Goal: Book appointment/travel/reservation

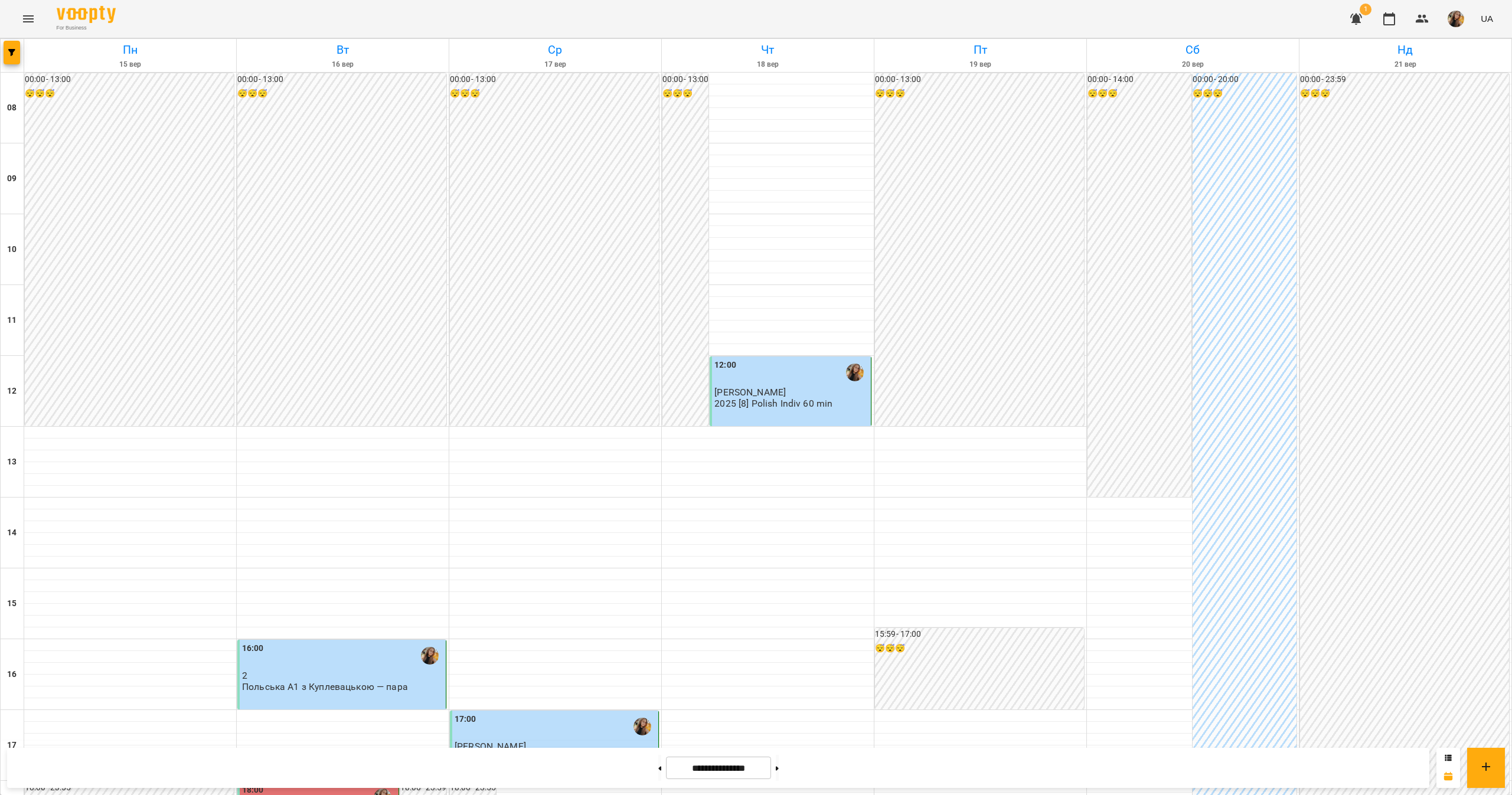
scroll to position [393, 0]
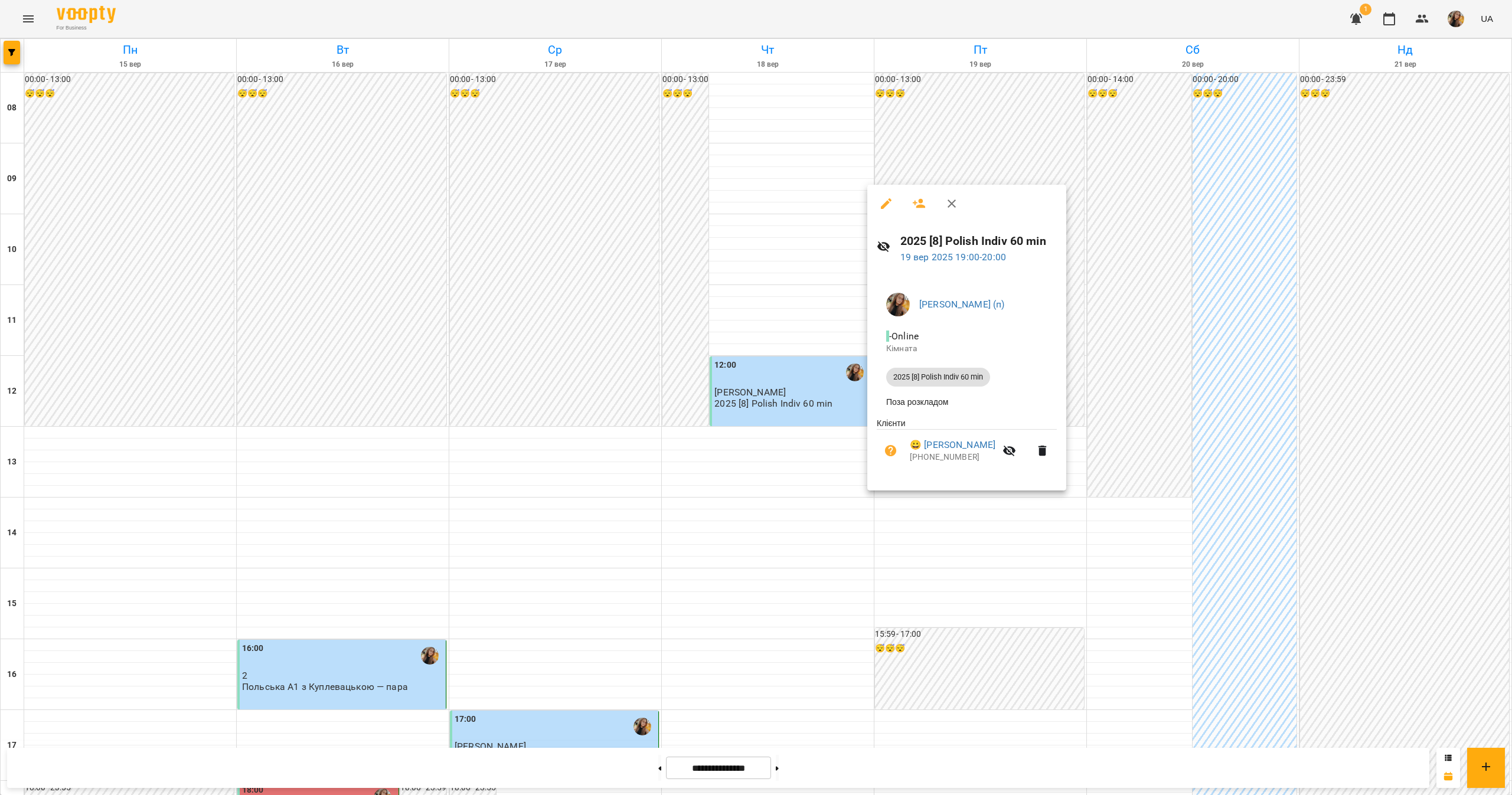
click at [1510, 398] on div at bounding box center [756, 398] width 1512 height 795
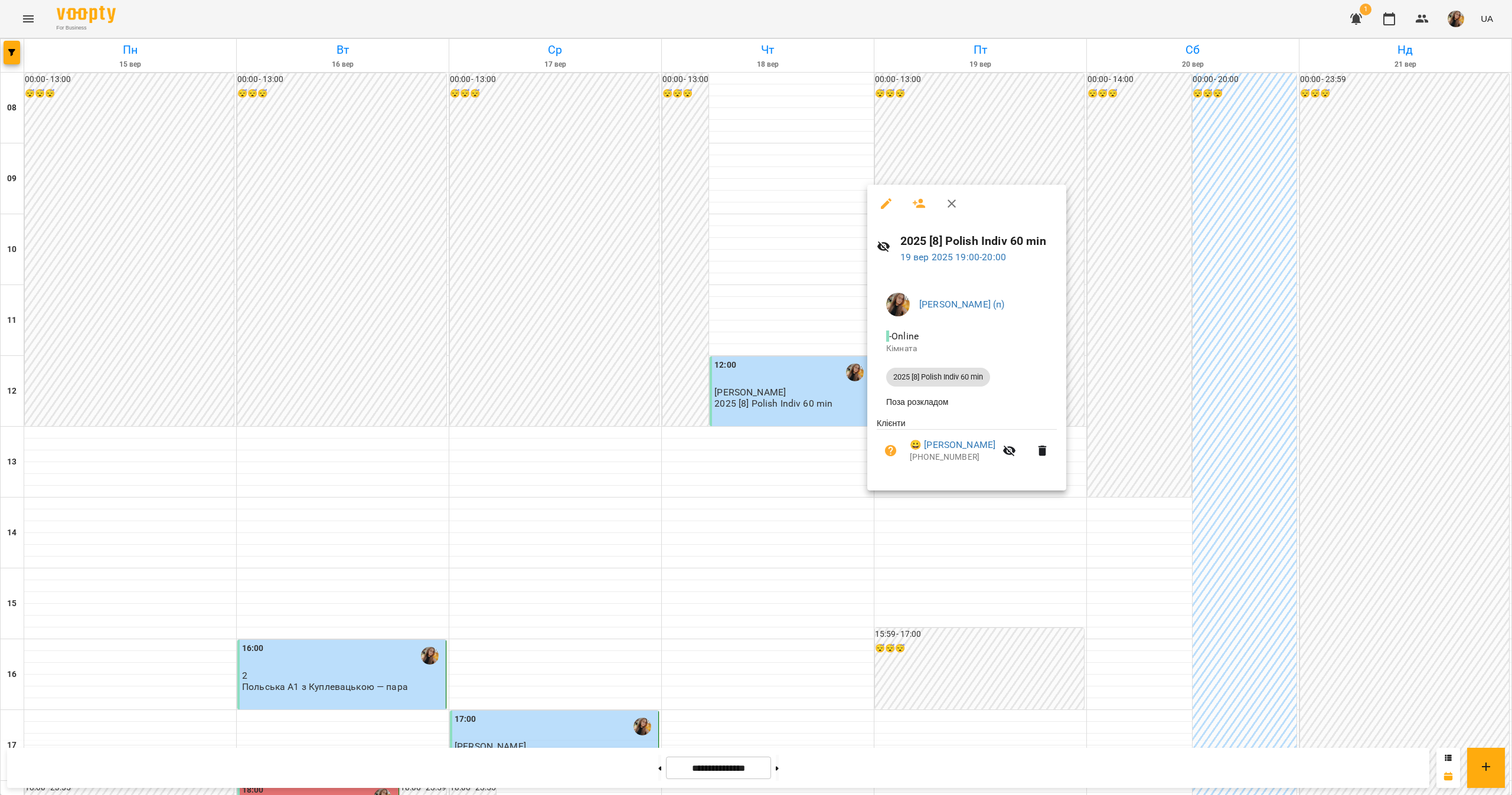
click at [1403, 433] on div at bounding box center [756, 398] width 1512 height 795
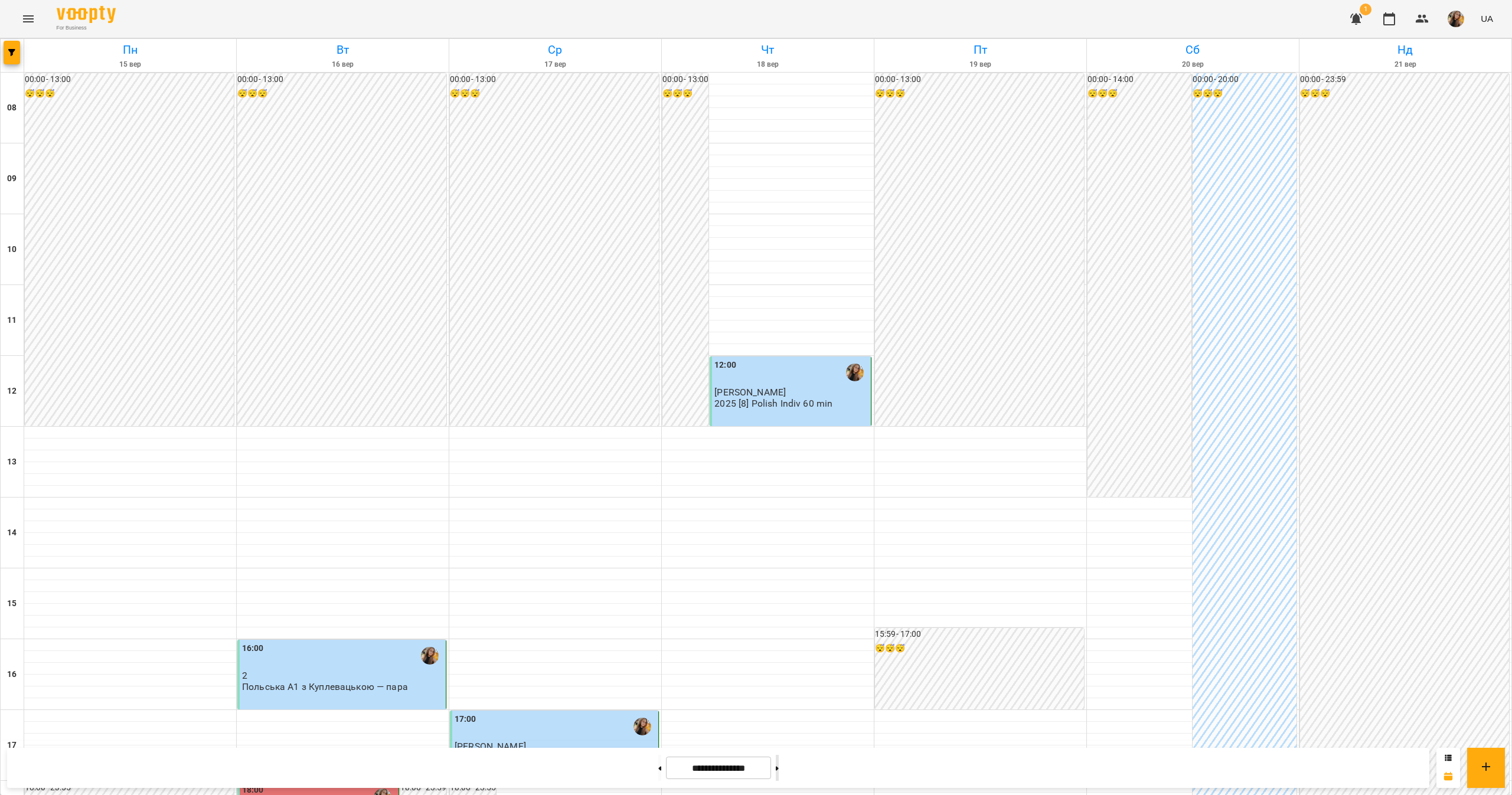
click at [779, 764] on button at bounding box center [777, 767] width 3 height 26
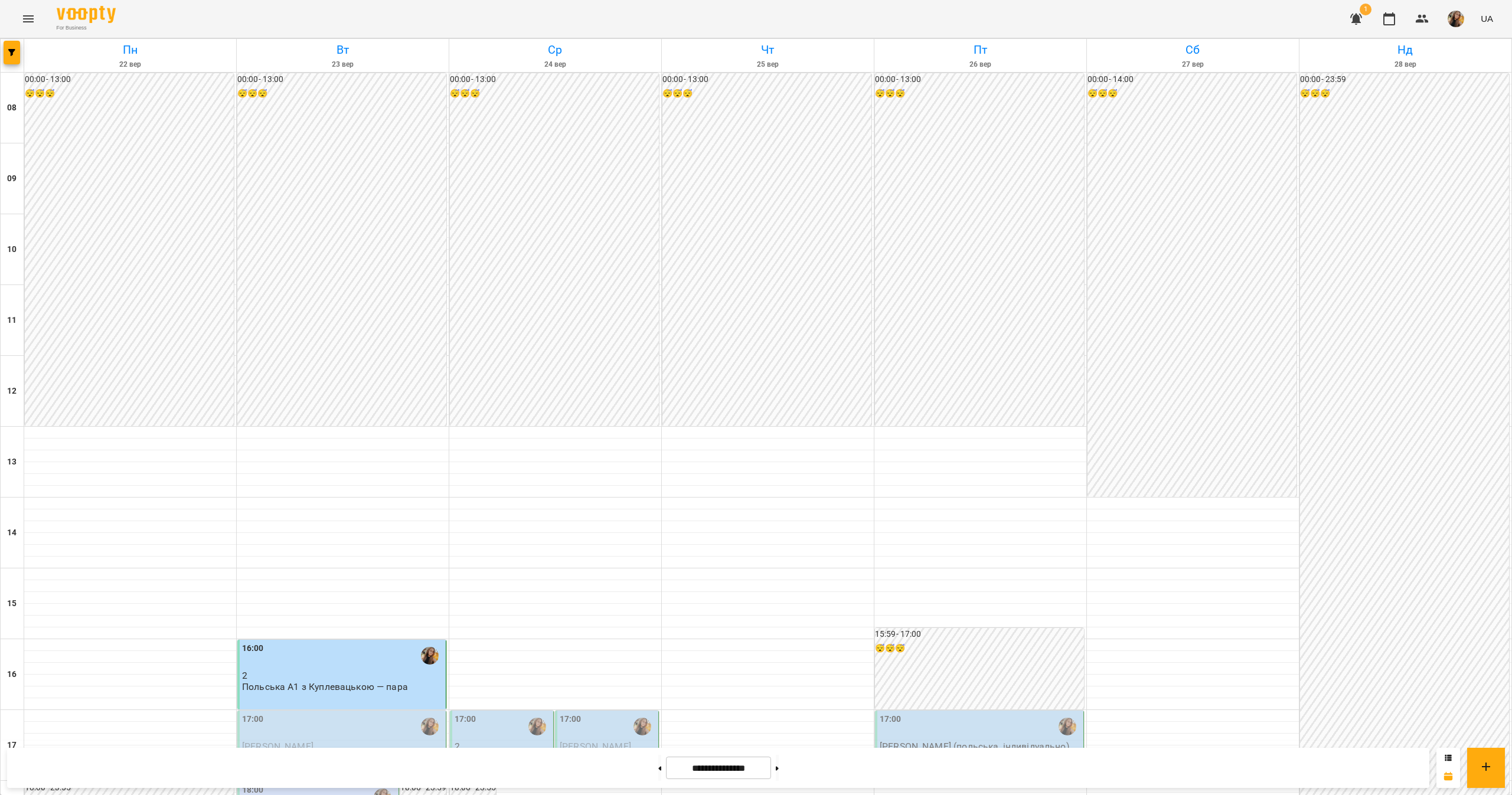
click at [522, 752] on p "Польська А2 з Куплевацькою - пара" at bounding box center [502, 763] width 96 height 21
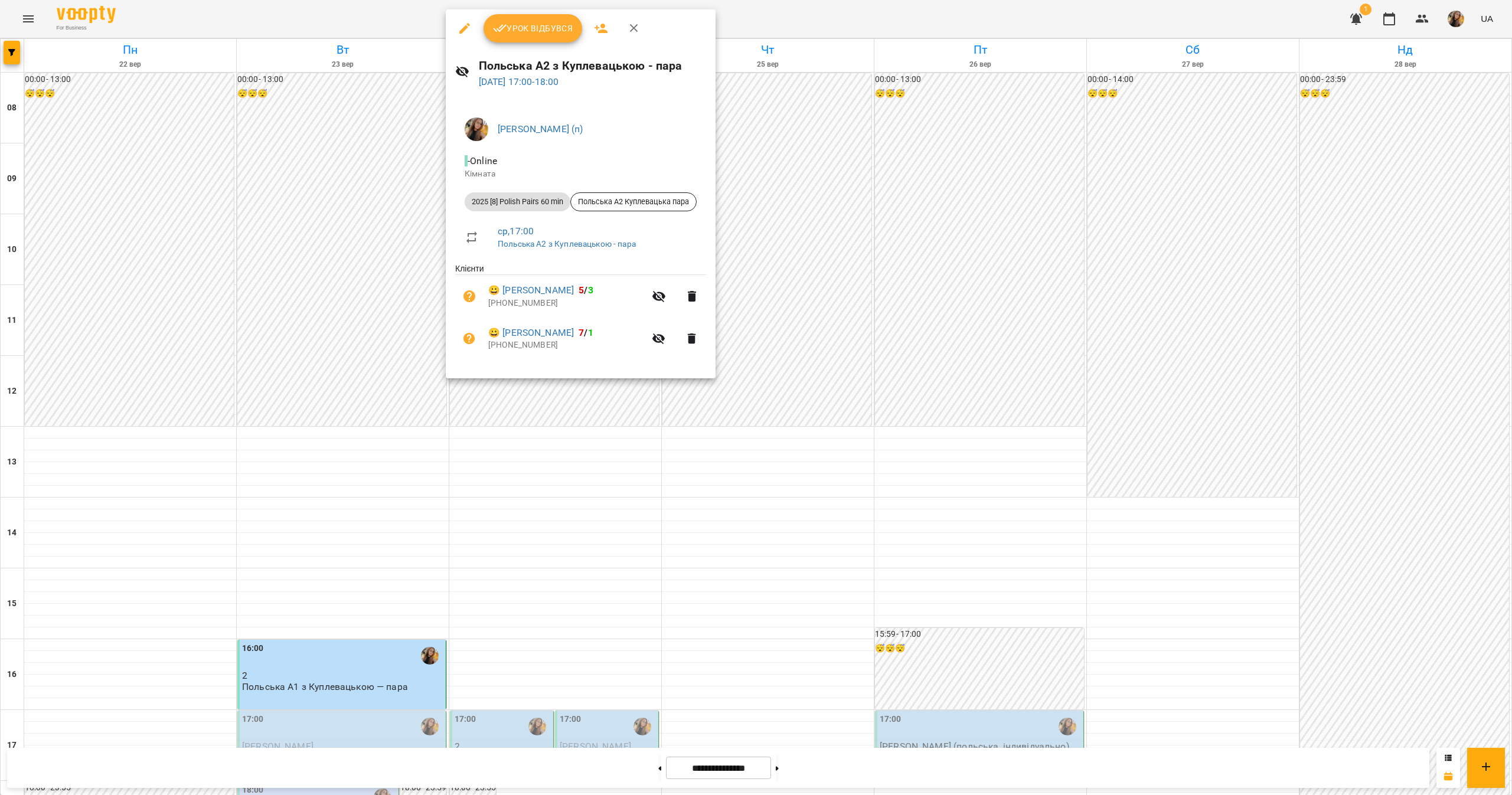
click at [457, 435] on div at bounding box center [756, 398] width 1512 height 795
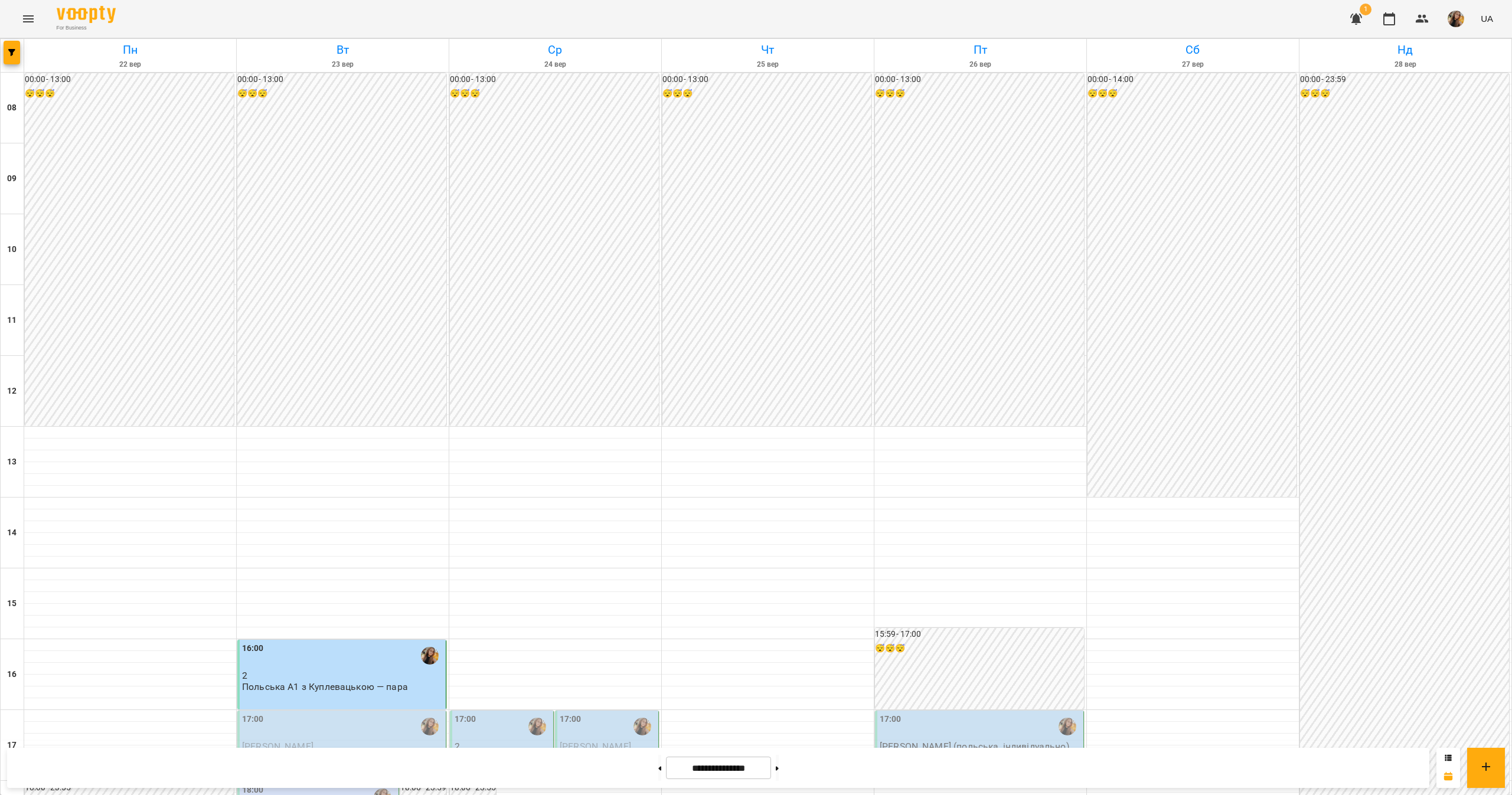
click at [585, 752] on p "[PERSON_NAME] (польська, індивідуально)" at bounding box center [607, 767] width 96 height 31
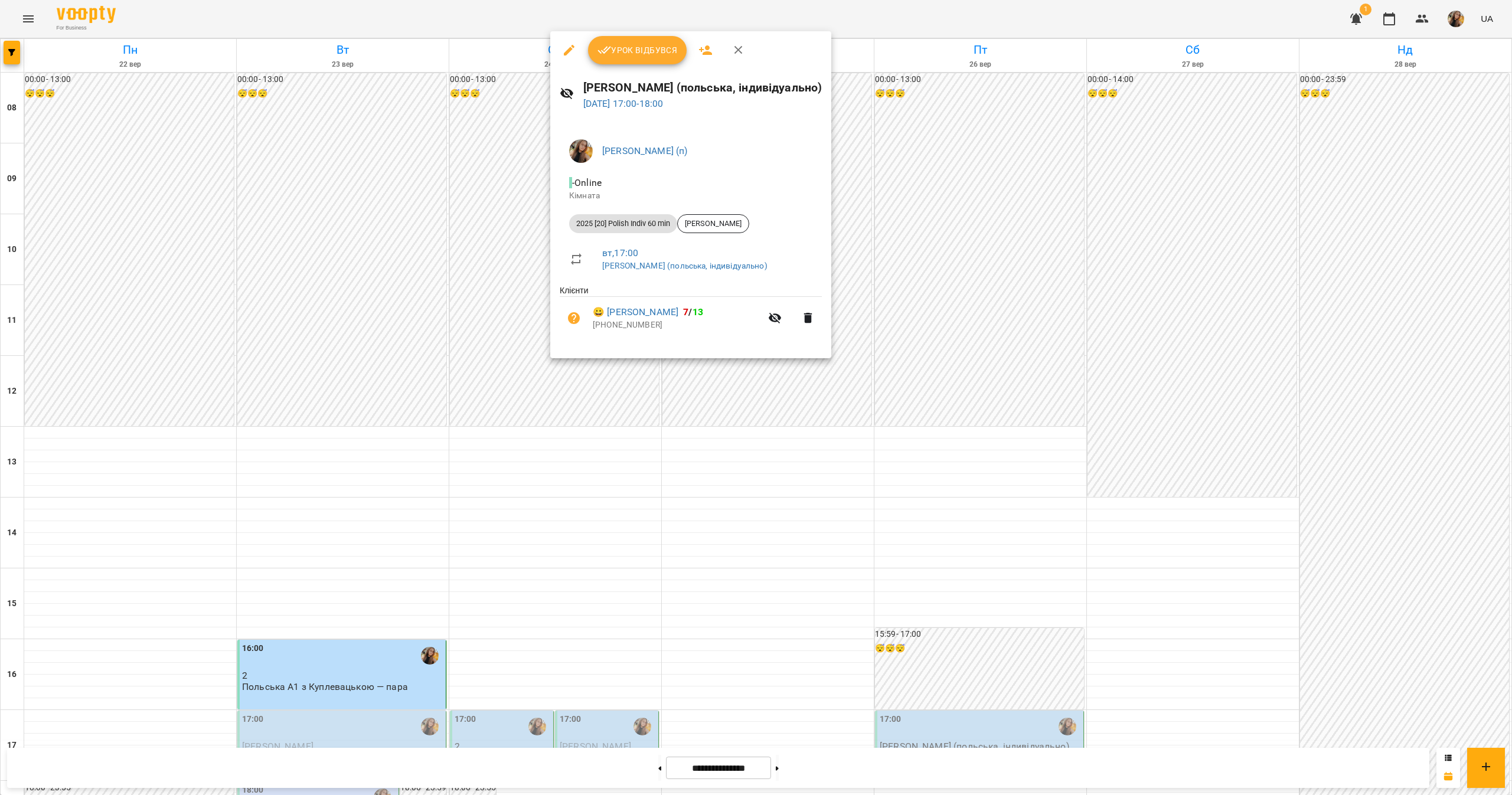
click at [463, 471] on div at bounding box center [756, 398] width 1512 height 795
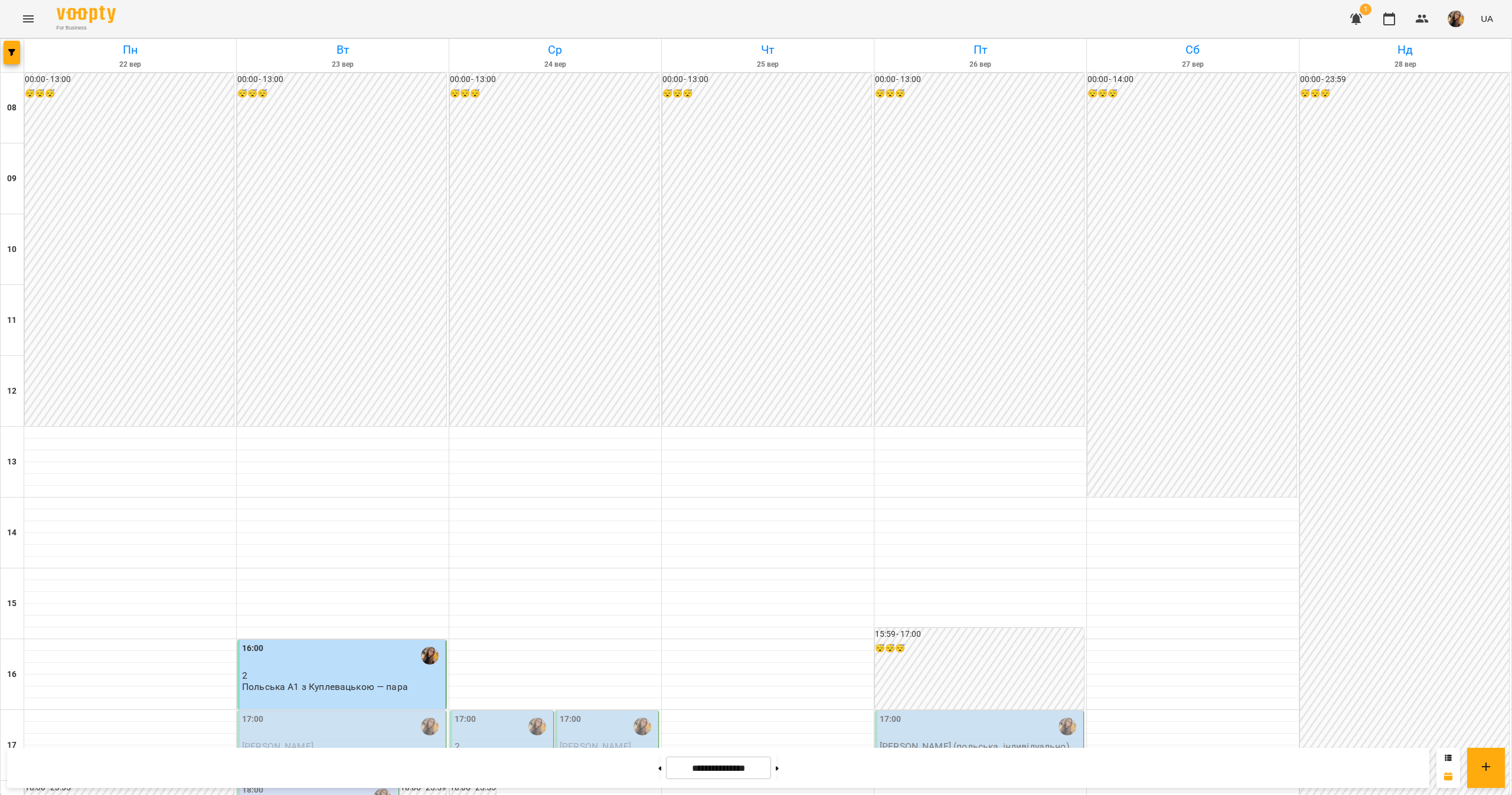
click at [482, 741] on p "2" at bounding box center [502, 746] width 96 height 10
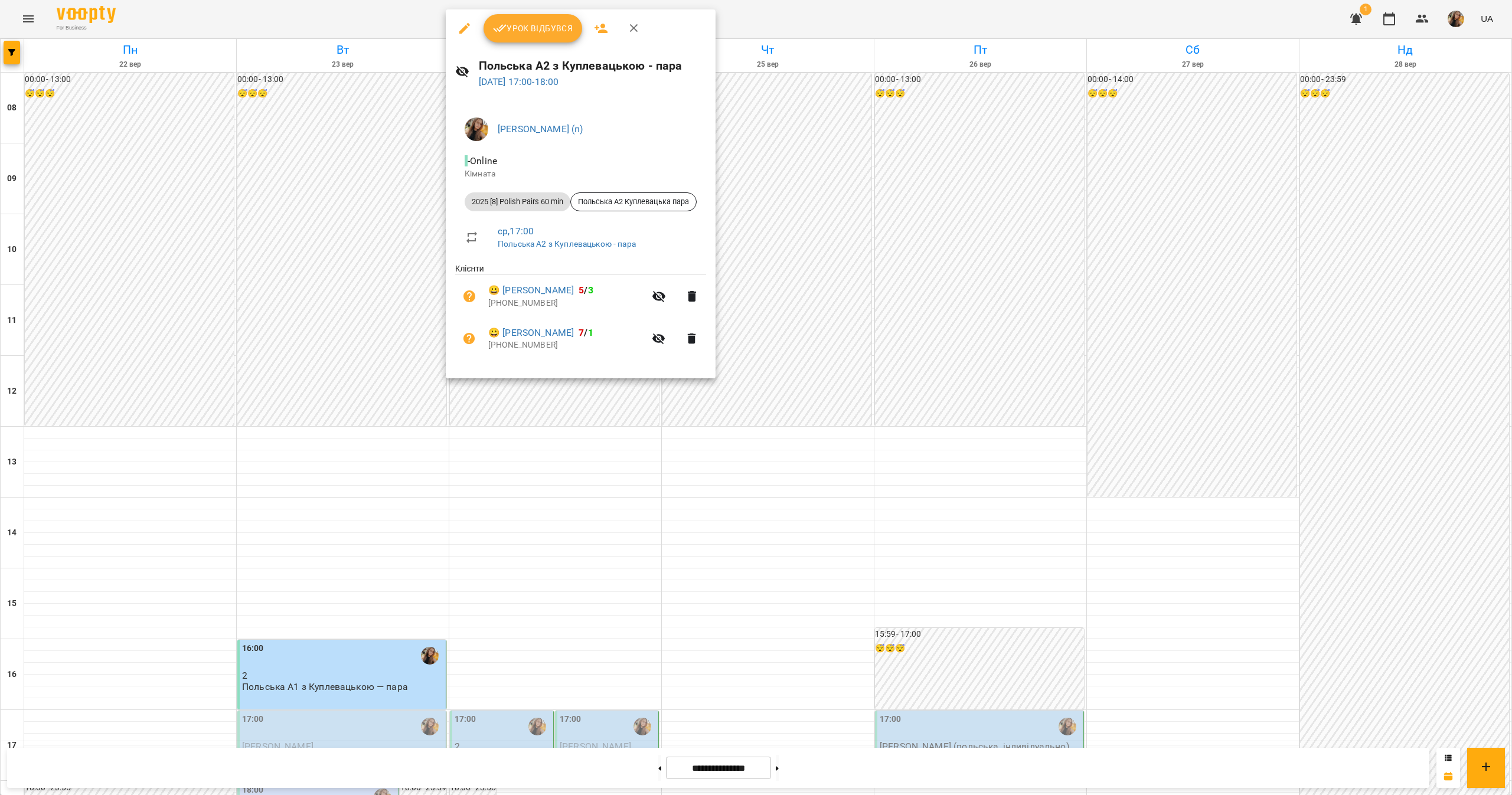
click at [818, 656] on div at bounding box center [756, 398] width 1512 height 795
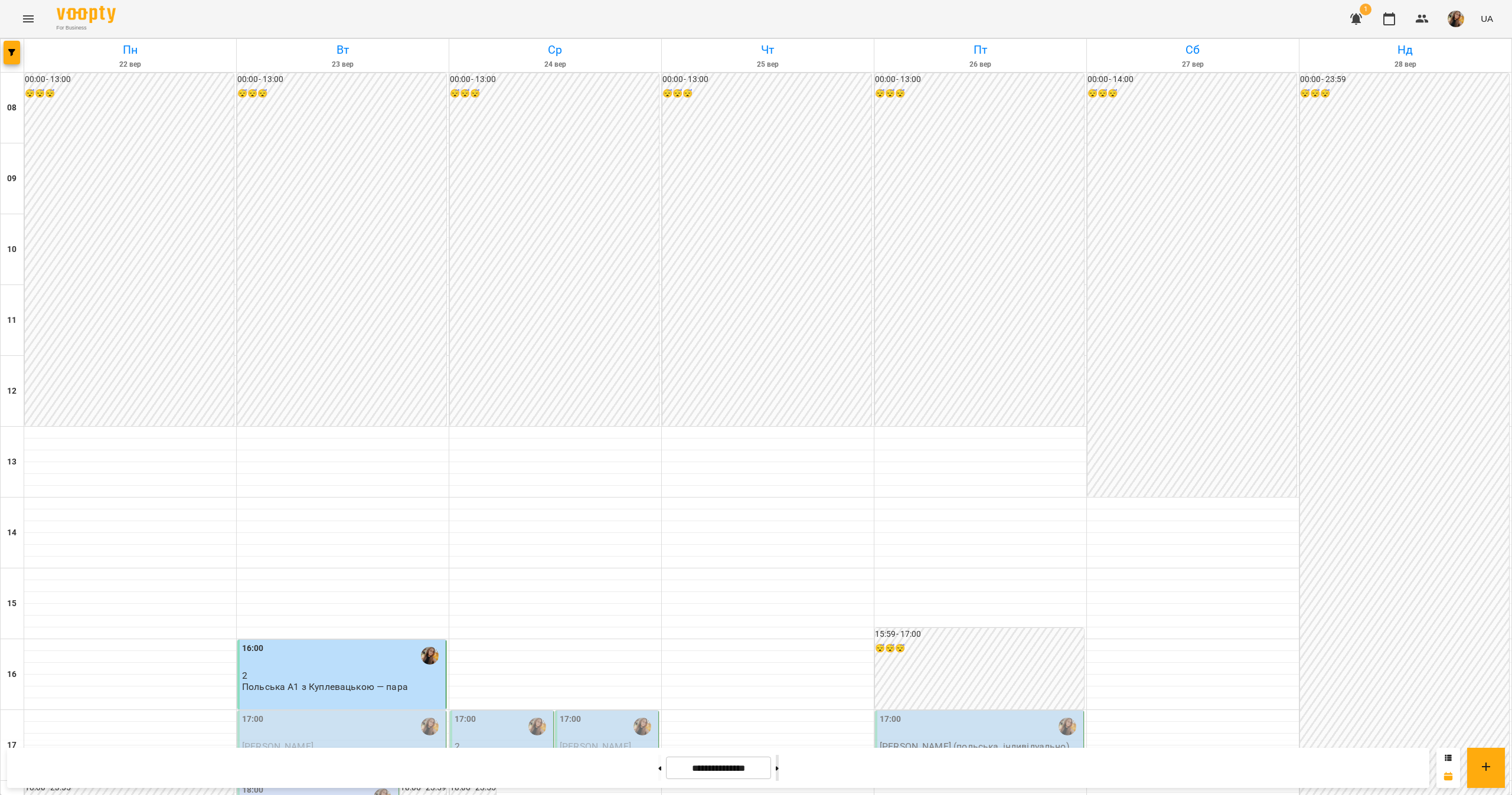
click at [779, 772] on button at bounding box center [777, 767] width 3 height 26
click at [658, 760] on button at bounding box center [660, 767] width 3 height 26
click at [658, 759] on button at bounding box center [660, 767] width 3 height 26
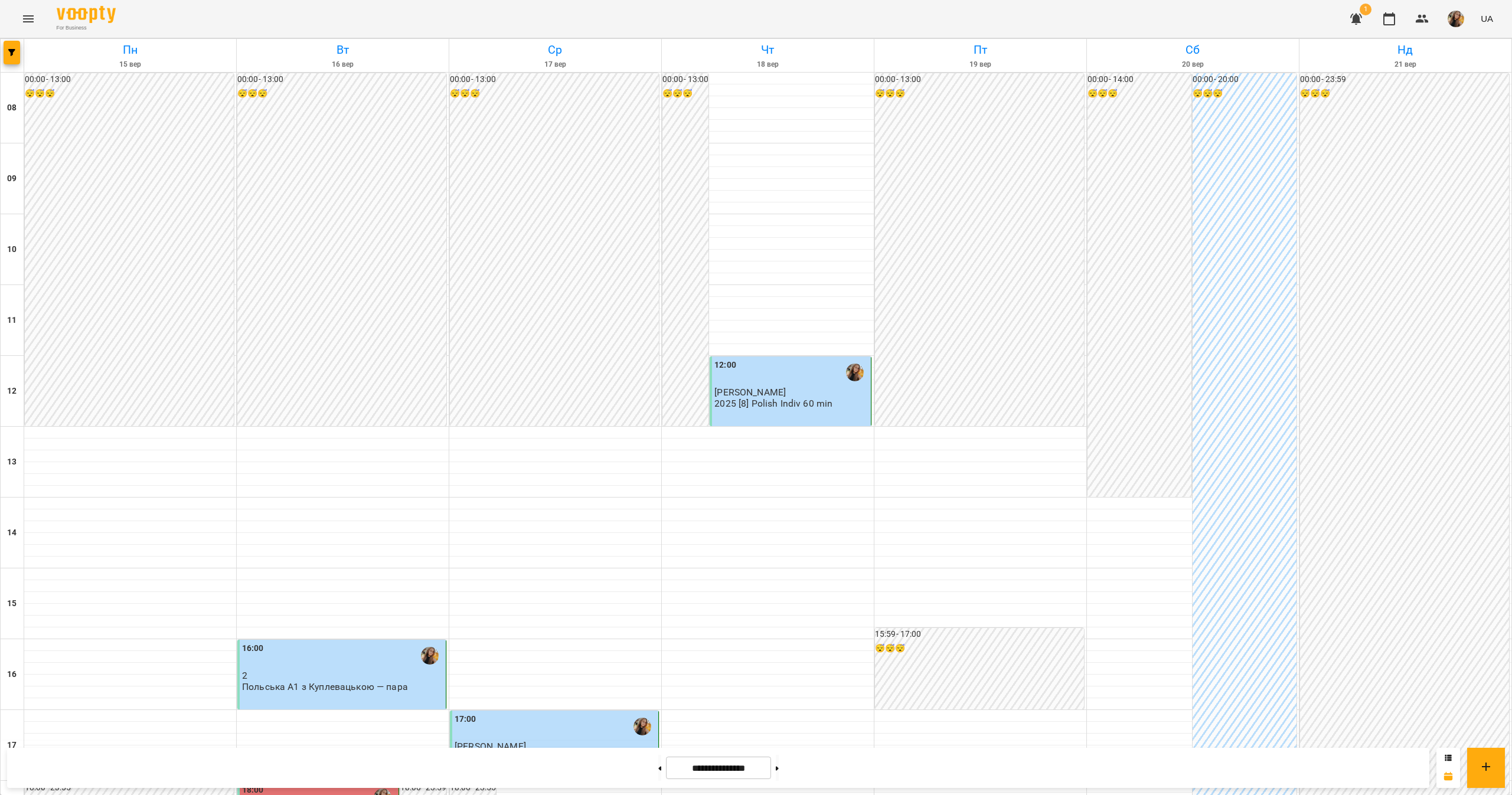
scroll to position [0, 0]
click at [658, 761] on button at bounding box center [660, 767] width 3 height 26
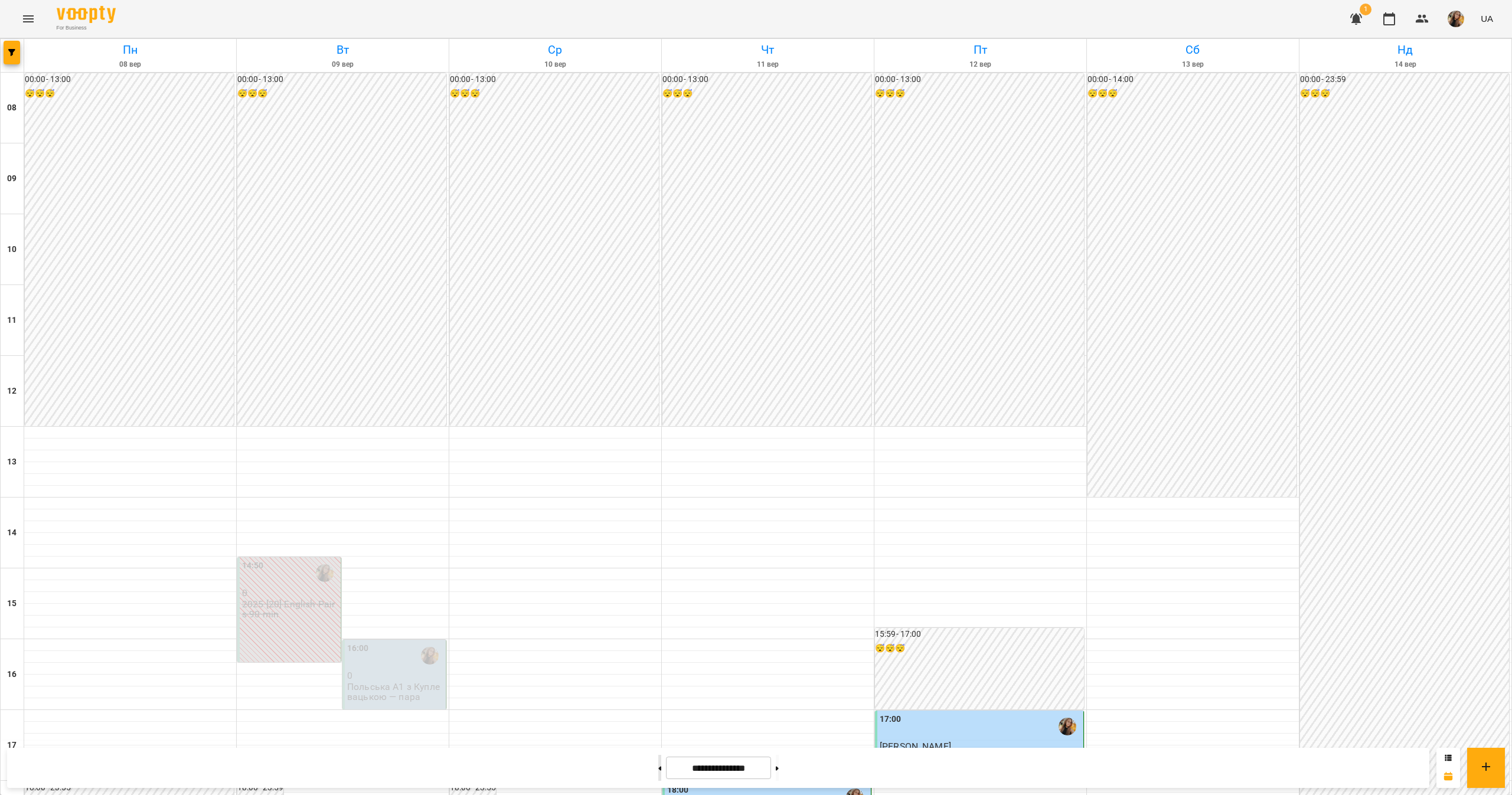
click at [658, 779] on button at bounding box center [660, 767] width 3 height 26
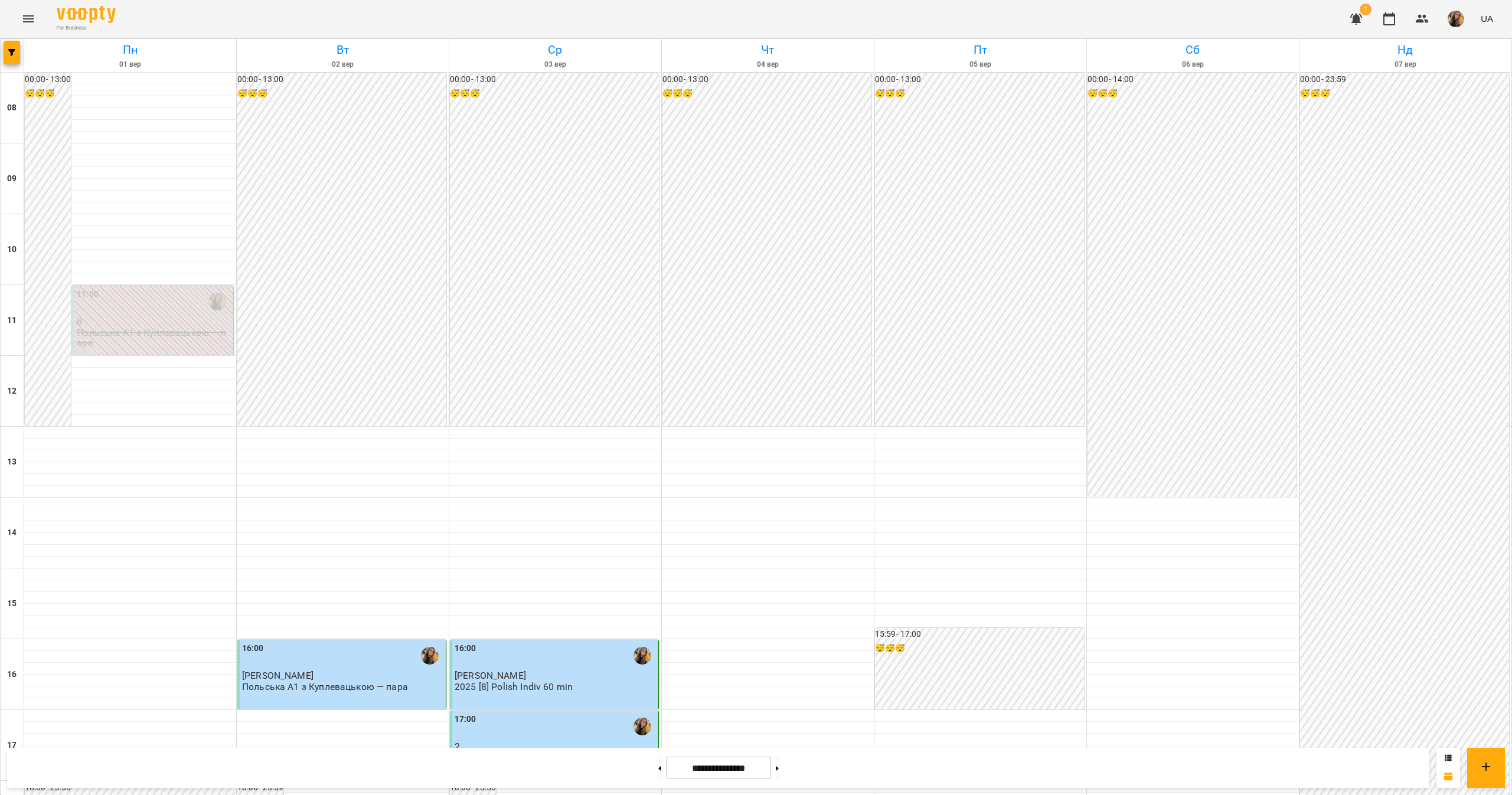
scroll to position [393, 0]
click at [779, 763] on button at bounding box center [777, 767] width 3 height 26
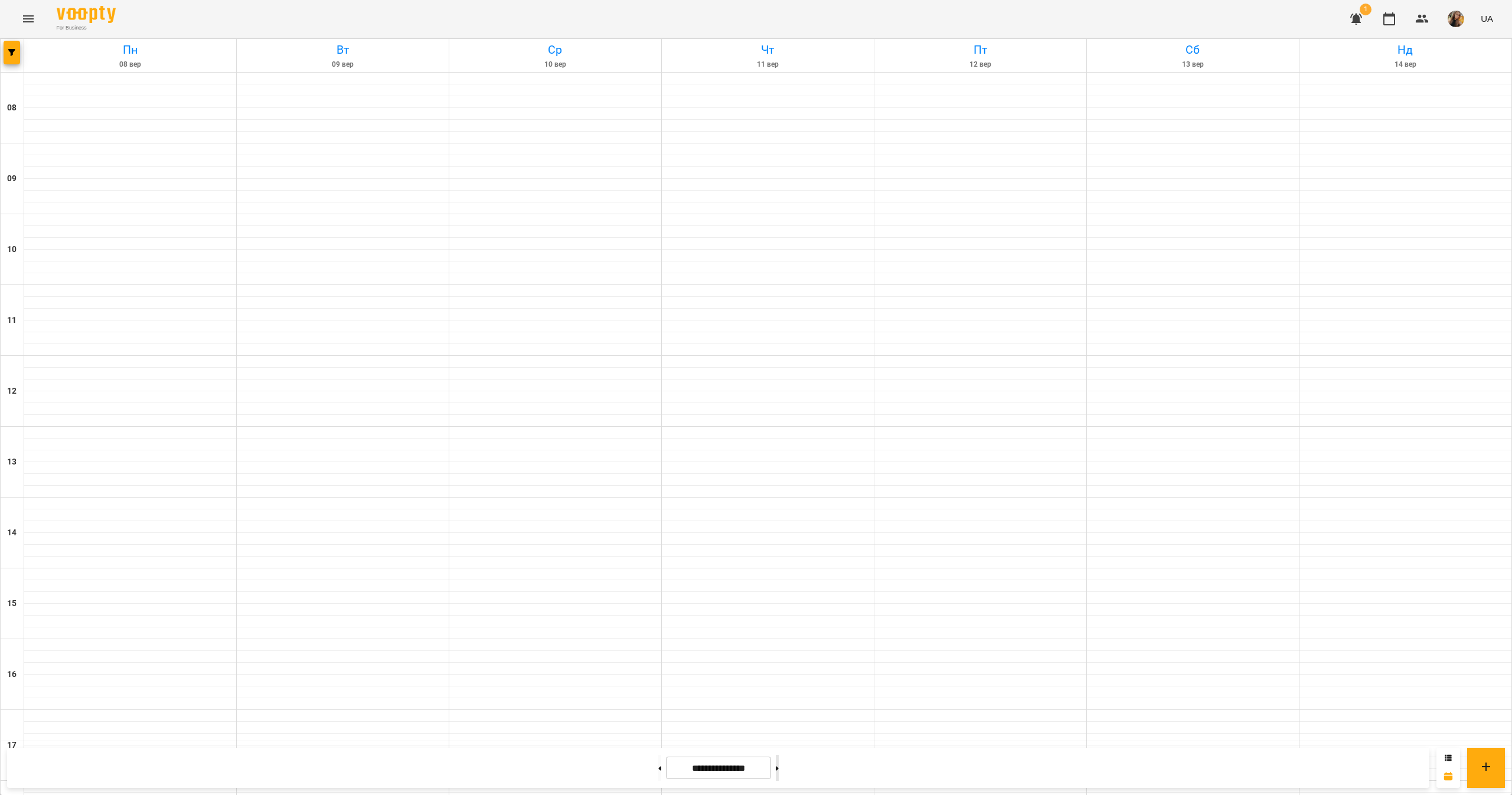
click at [779, 763] on button at bounding box center [777, 767] width 3 height 26
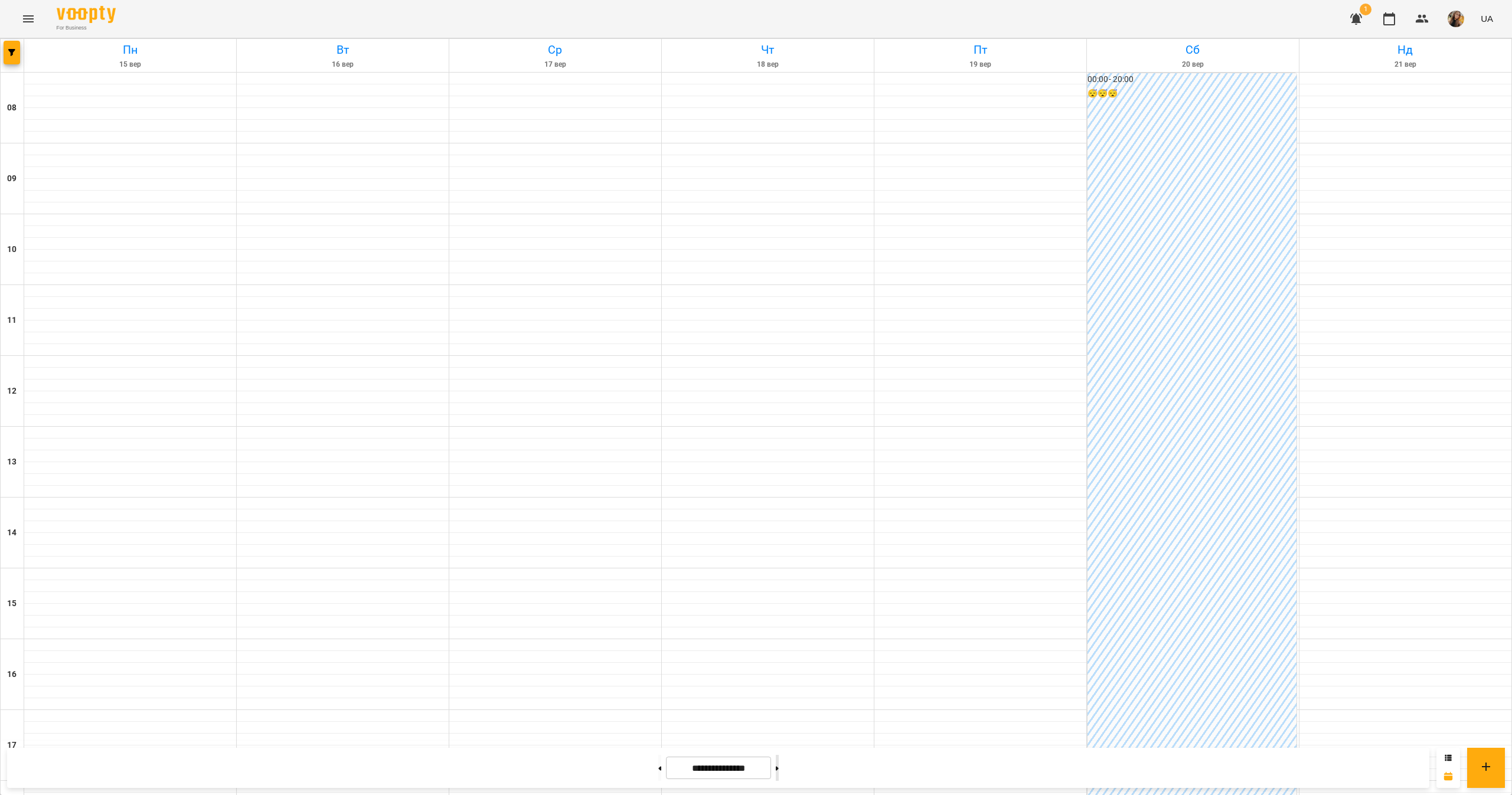
click at [779, 763] on button at bounding box center [777, 767] width 3 height 26
type input "**********"
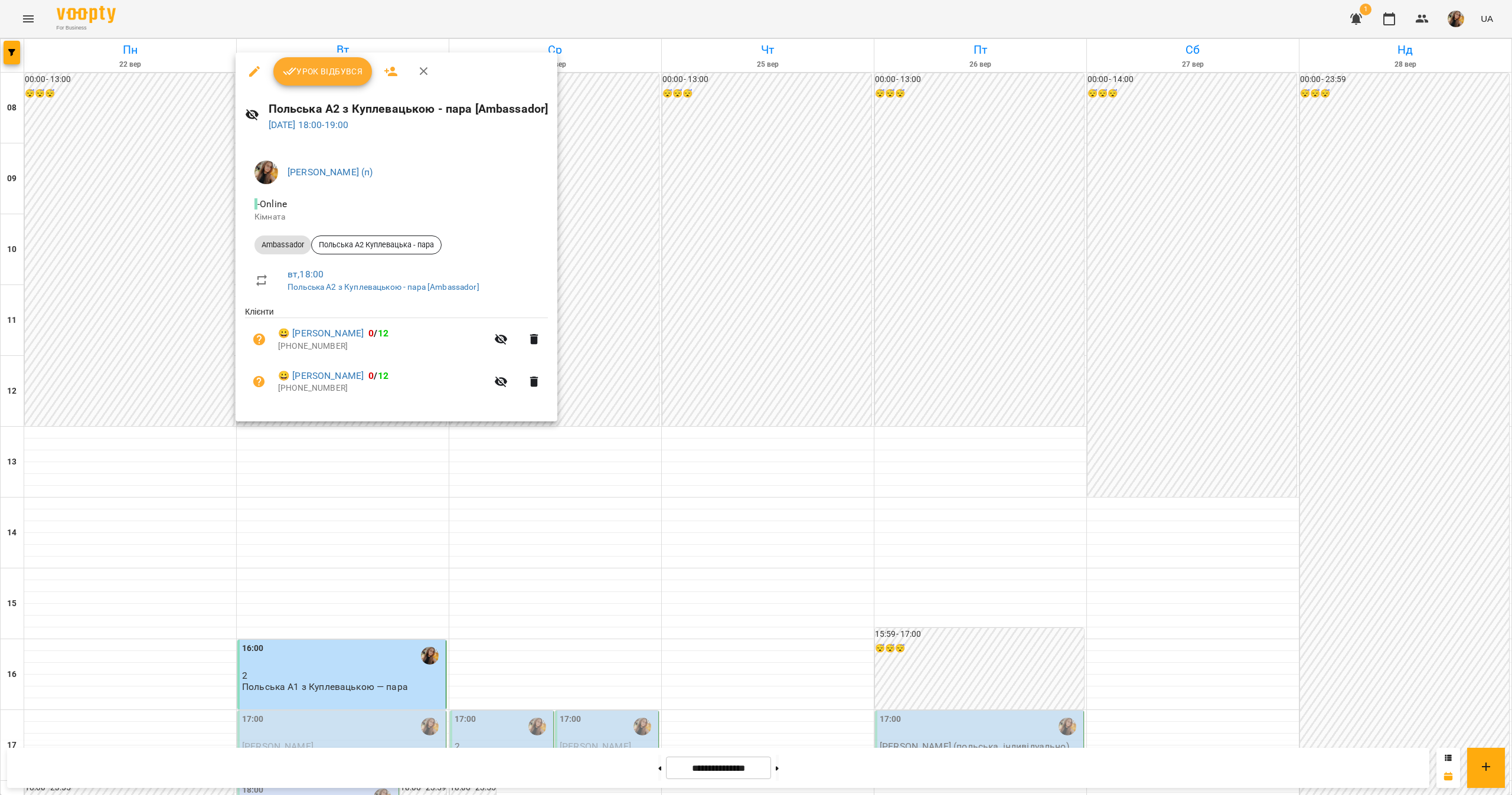
click at [469, 515] on div at bounding box center [756, 398] width 1512 height 795
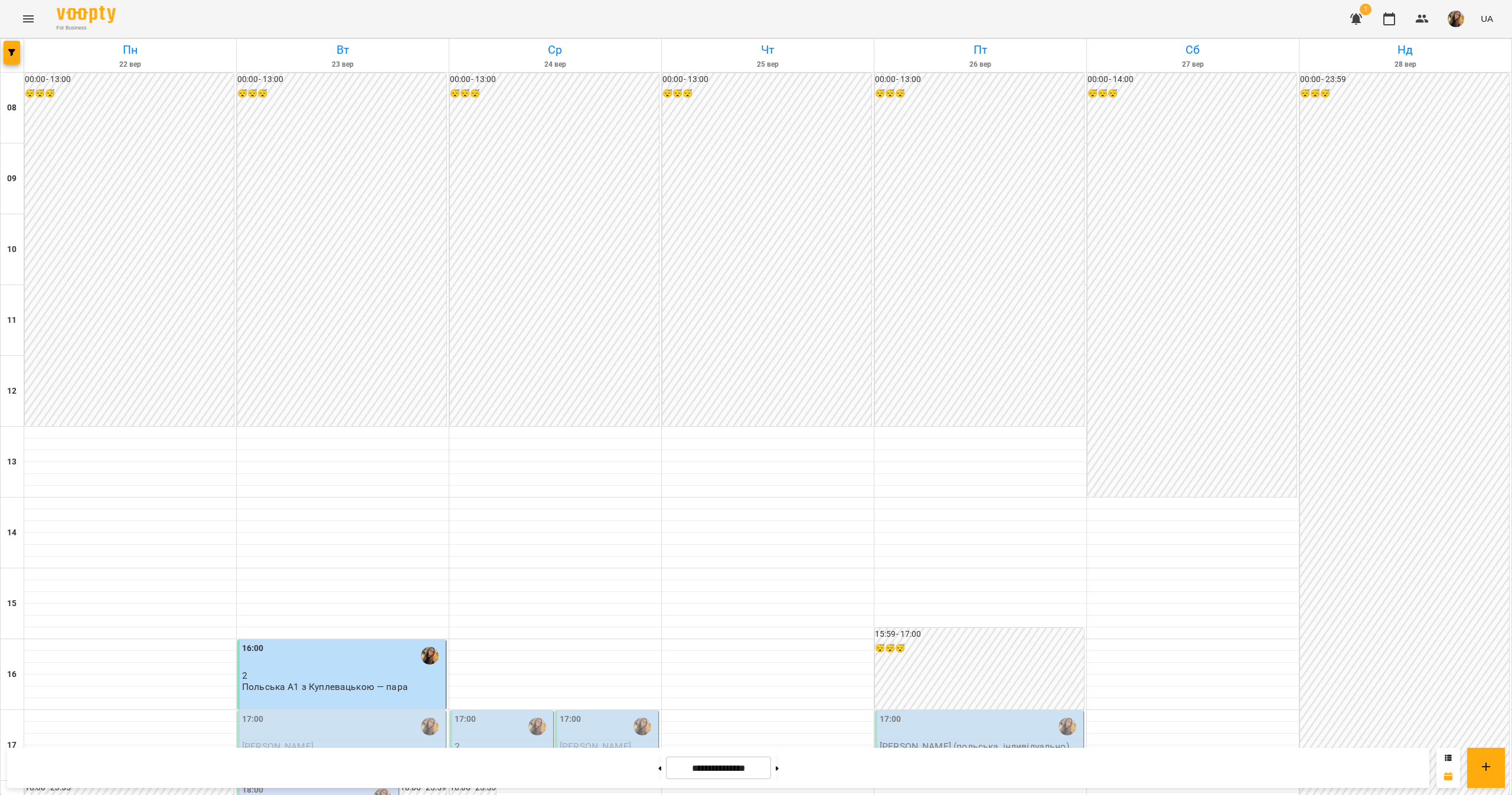
click at [520, 752] on p "Польська А2 з Куплевацькою - пара" at bounding box center [502, 763] width 96 height 21
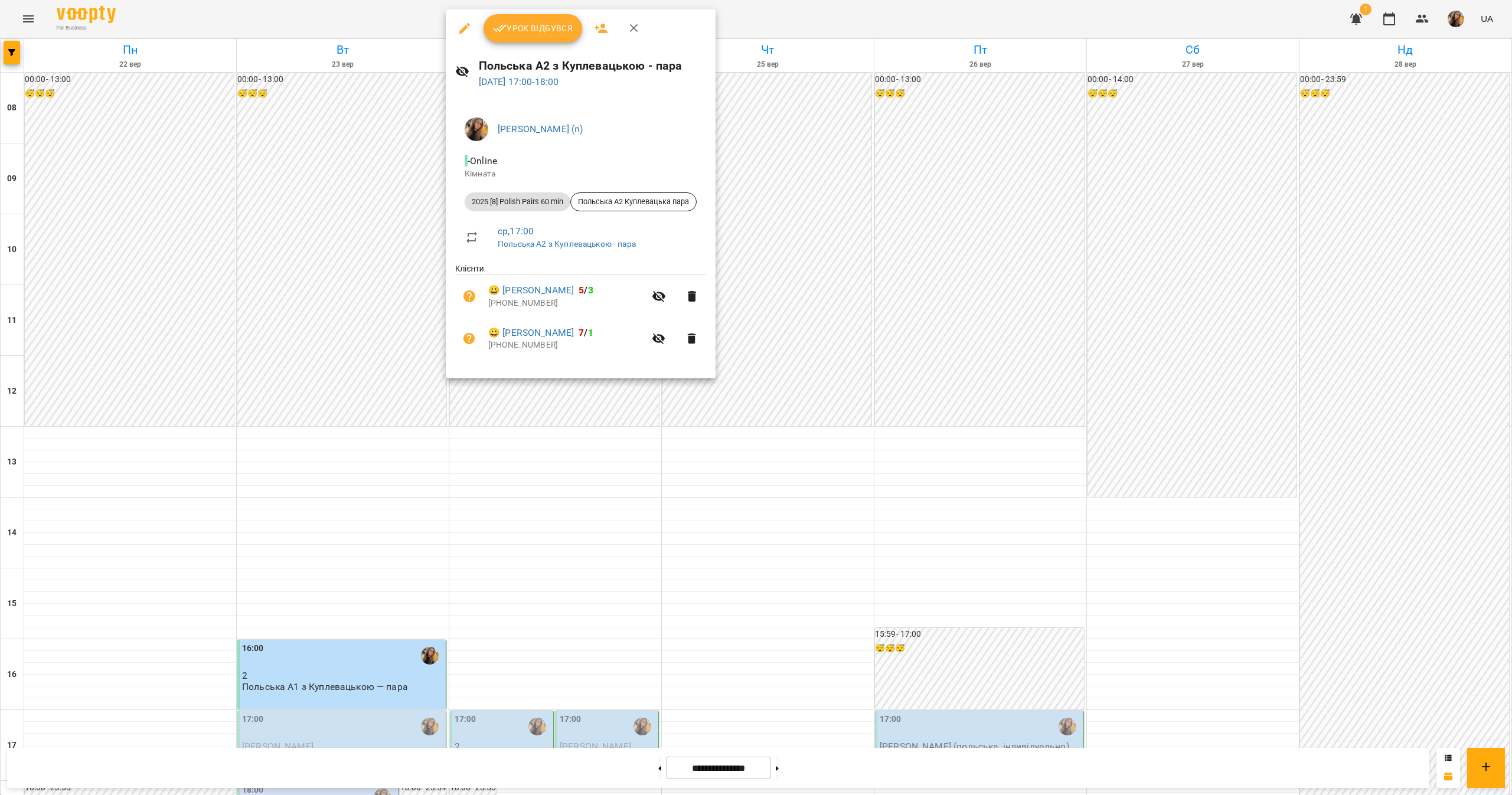
click at [725, 616] on div at bounding box center [756, 398] width 1512 height 795
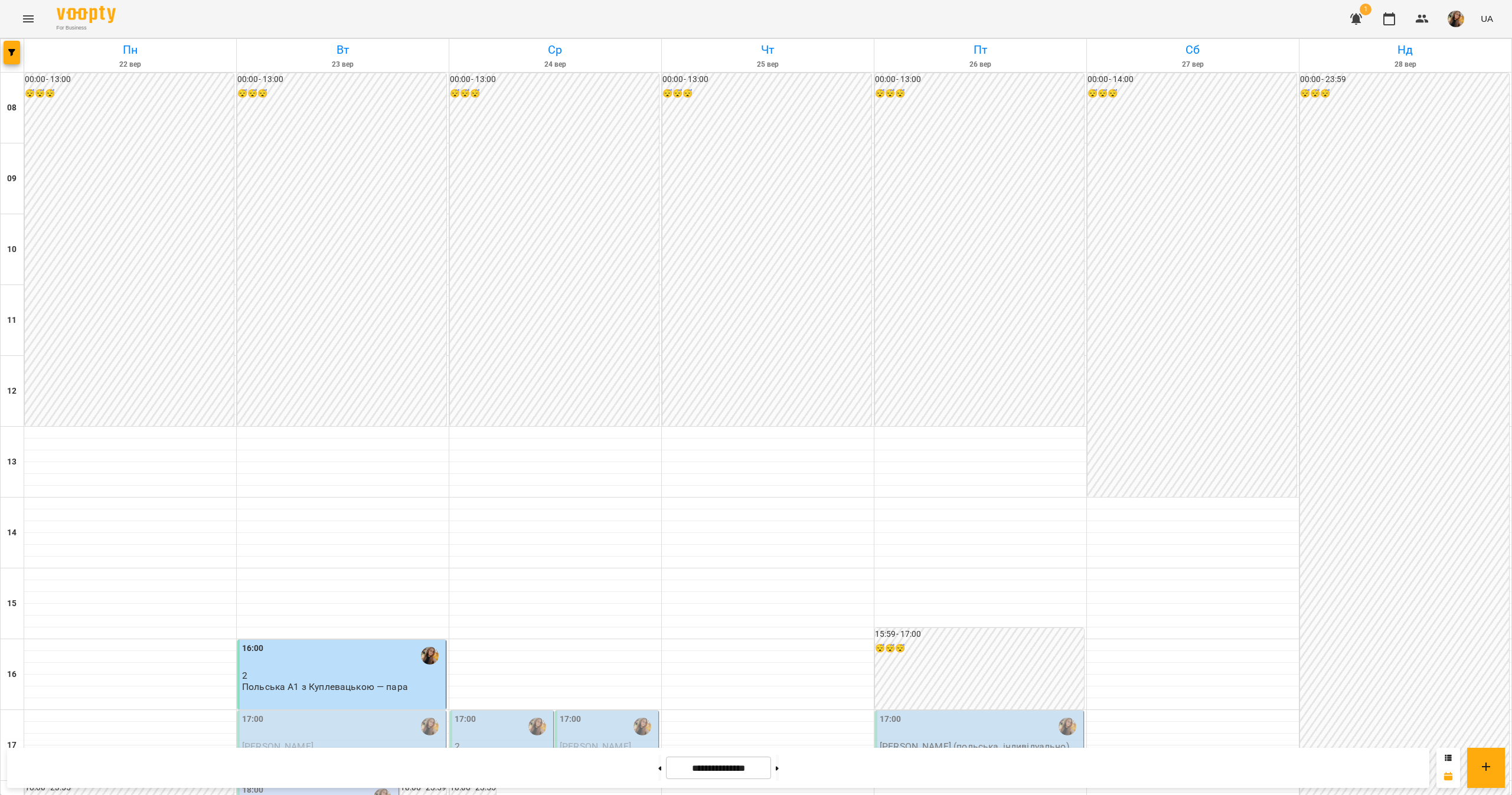
click at [904, 741] on p "[PERSON_NAME] (польська, індивідуально)" at bounding box center [973, 746] width 189 height 10
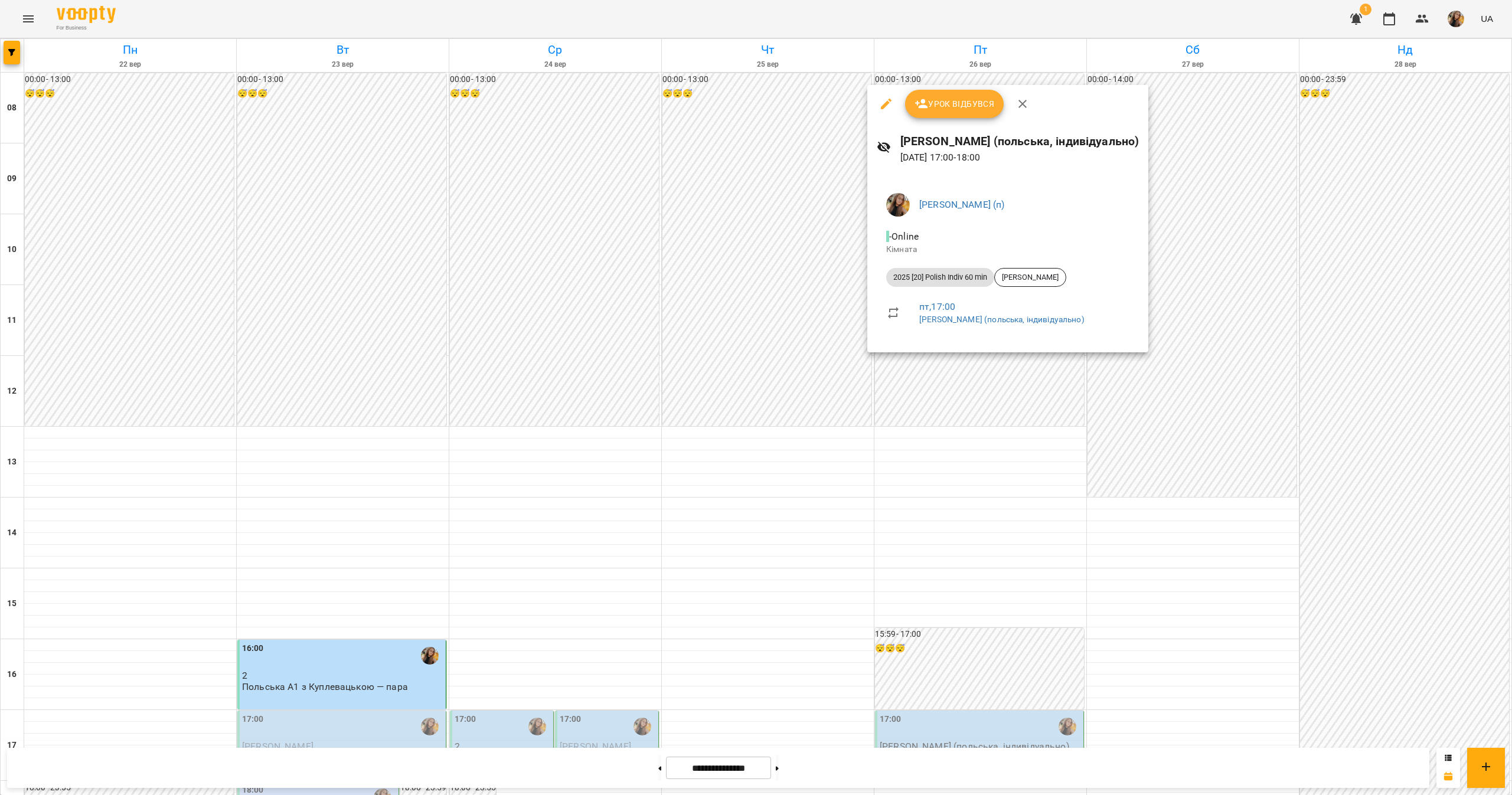
click at [1345, 281] on div at bounding box center [756, 398] width 1512 height 795
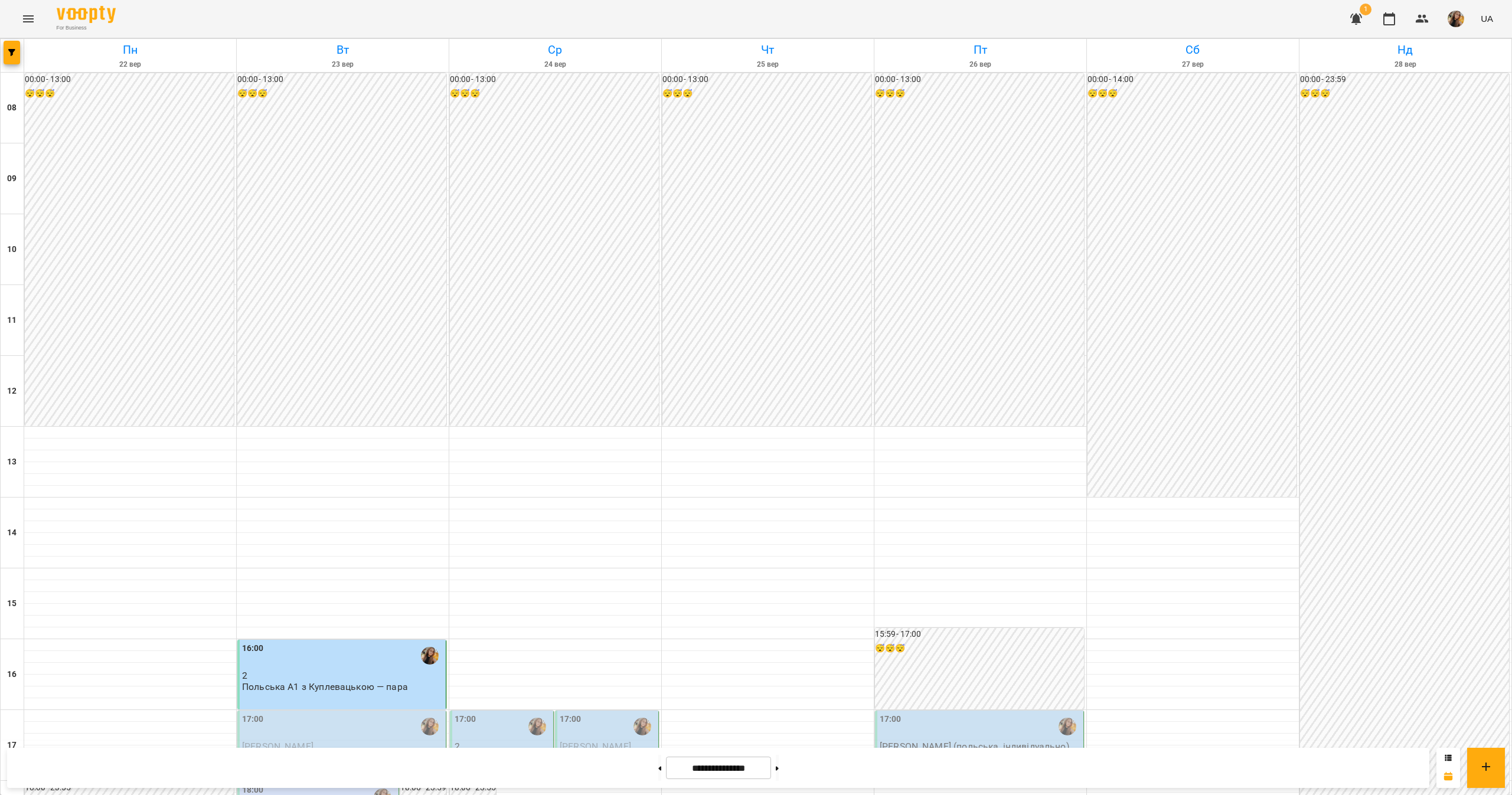
scroll to position [305, 0]
click at [920, 741] on p "[PERSON_NAME] (польська, індивідуально)" at bounding box center [973, 746] width 189 height 10
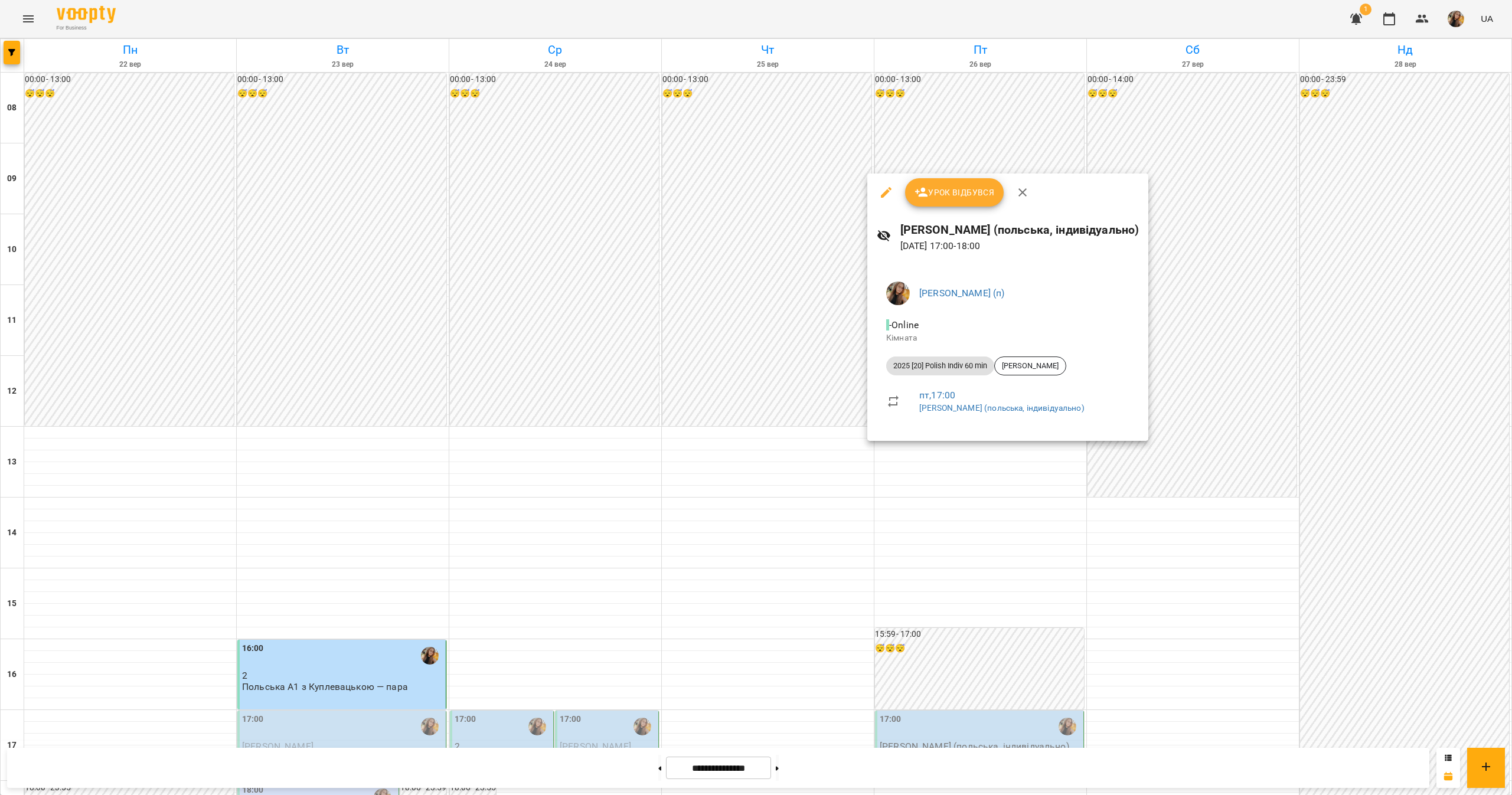
click at [1398, 249] on div at bounding box center [756, 398] width 1512 height 795
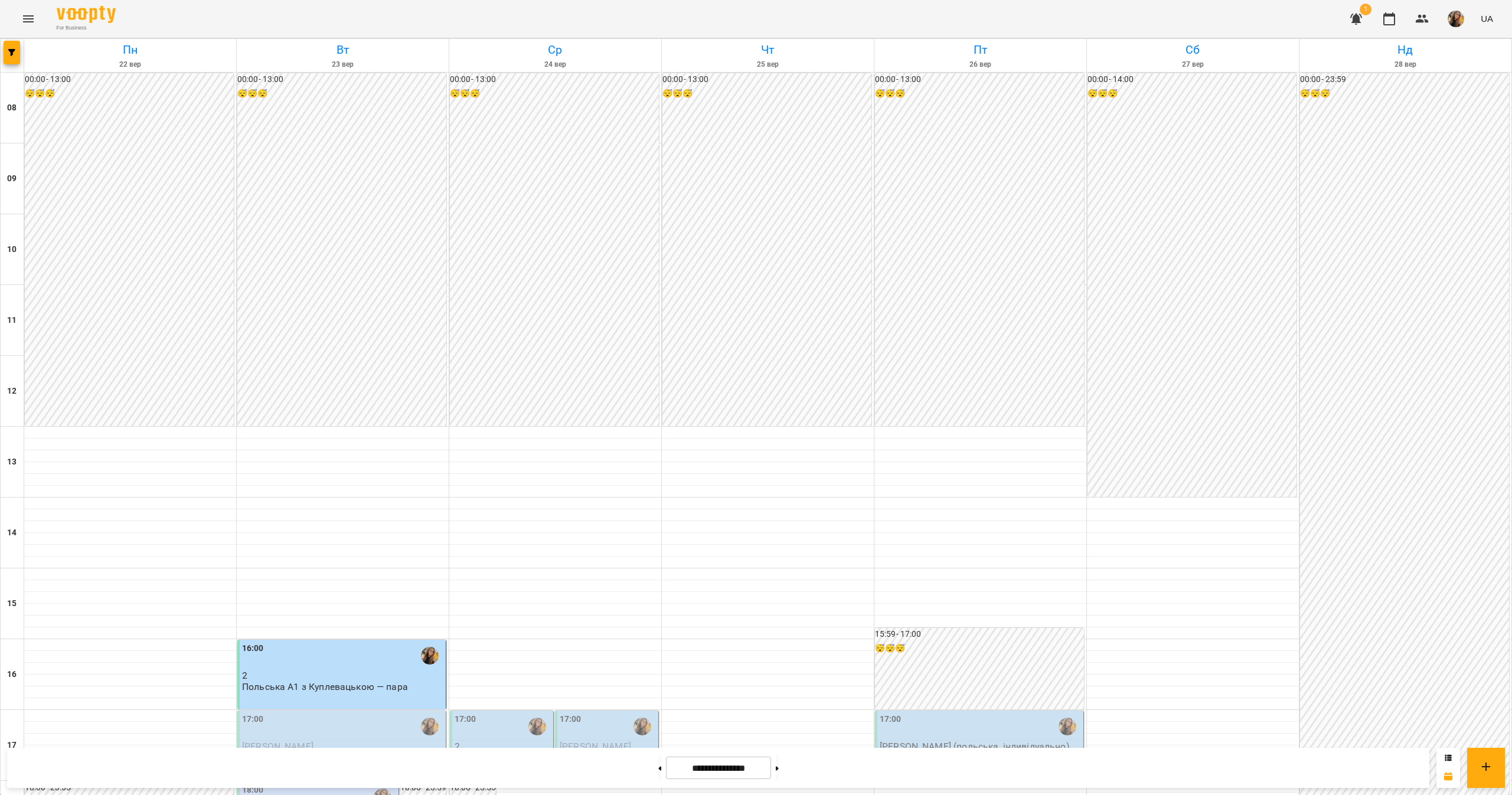
click at [505, 713] on div "17:00" at bounding box center [502, 726] width 96 height 27
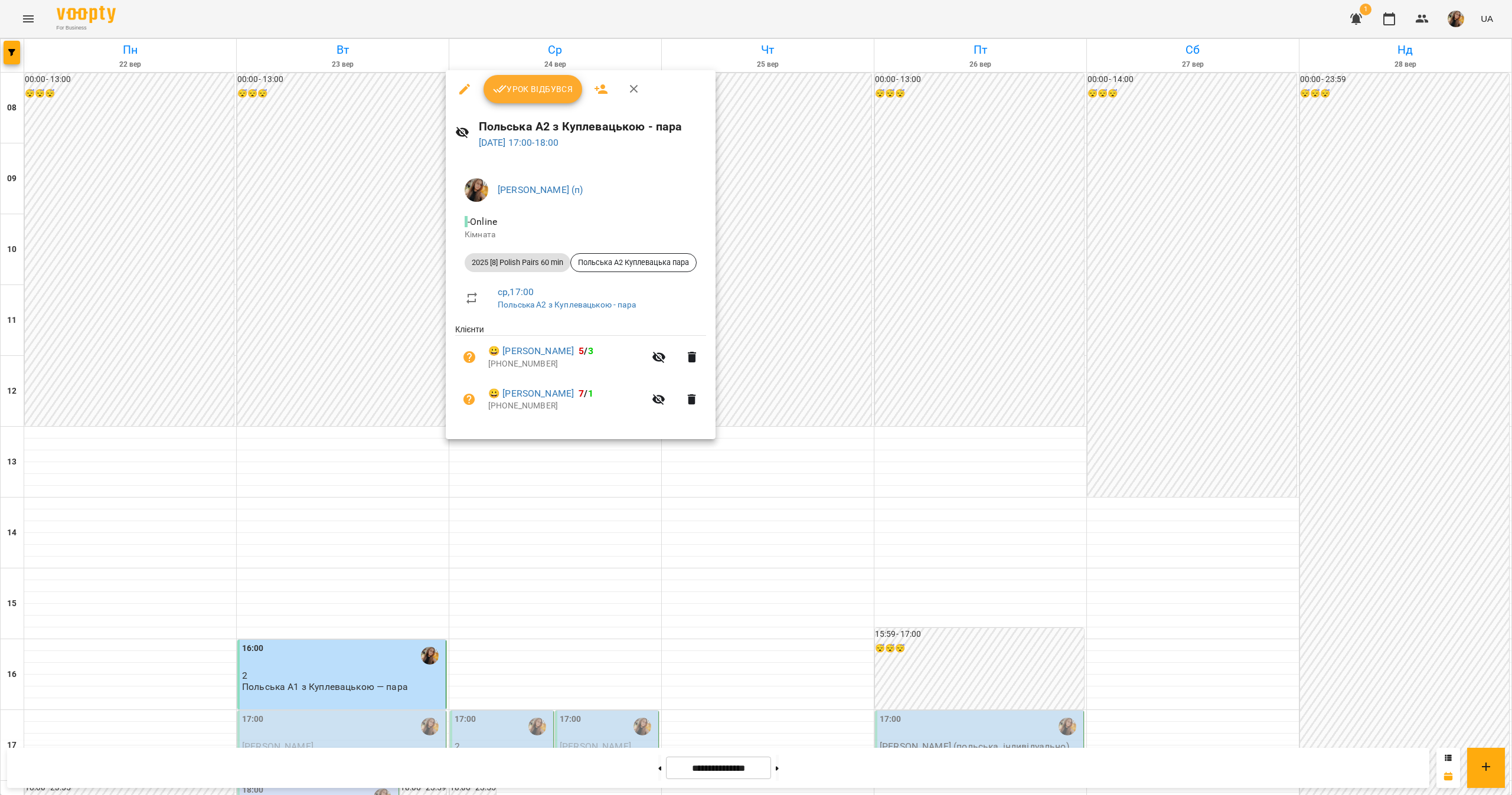
click at [739, 685] on div at bounding box center [756, 398] width 1512 height 795
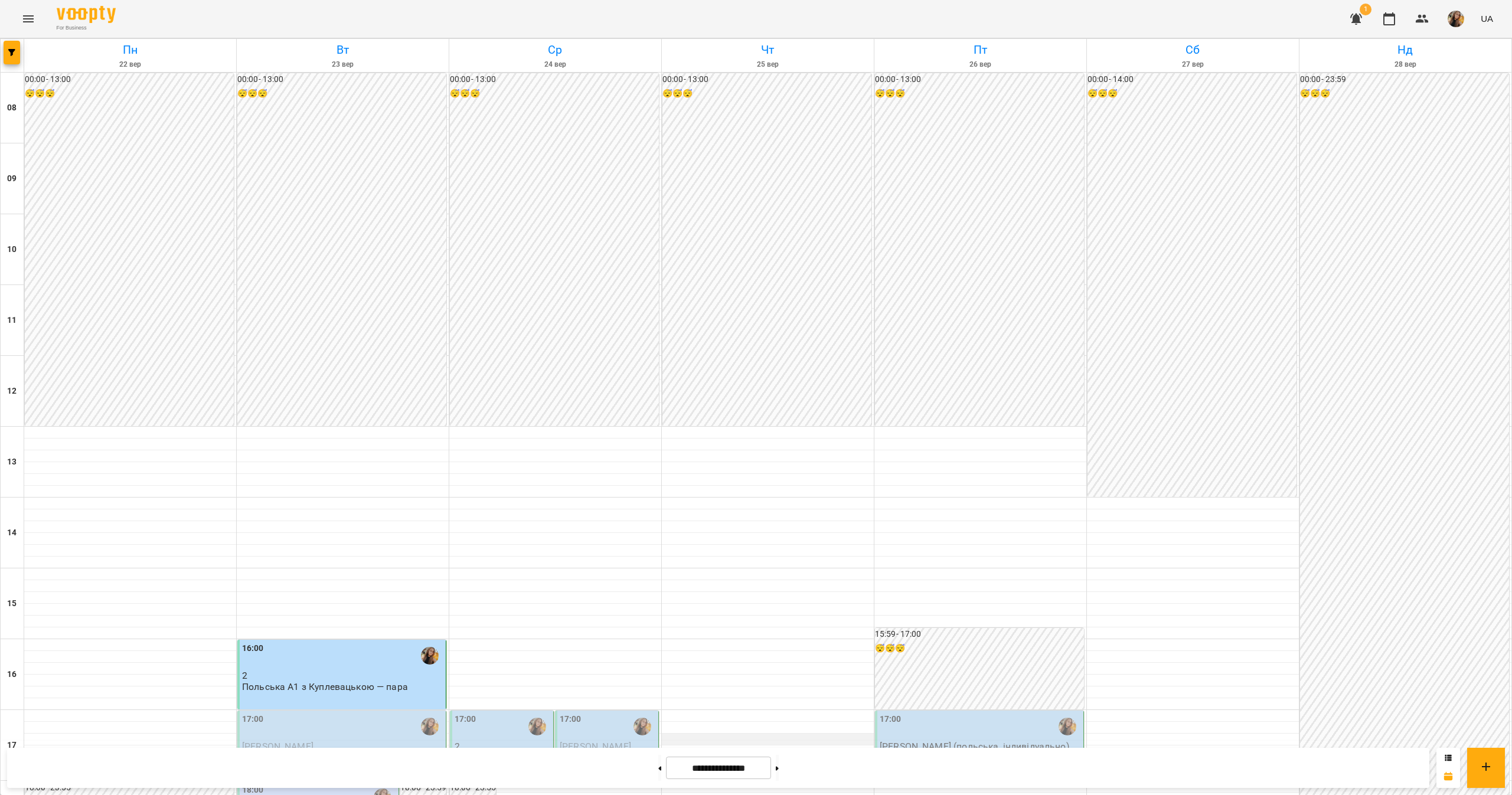
scroll to position [393, 0]
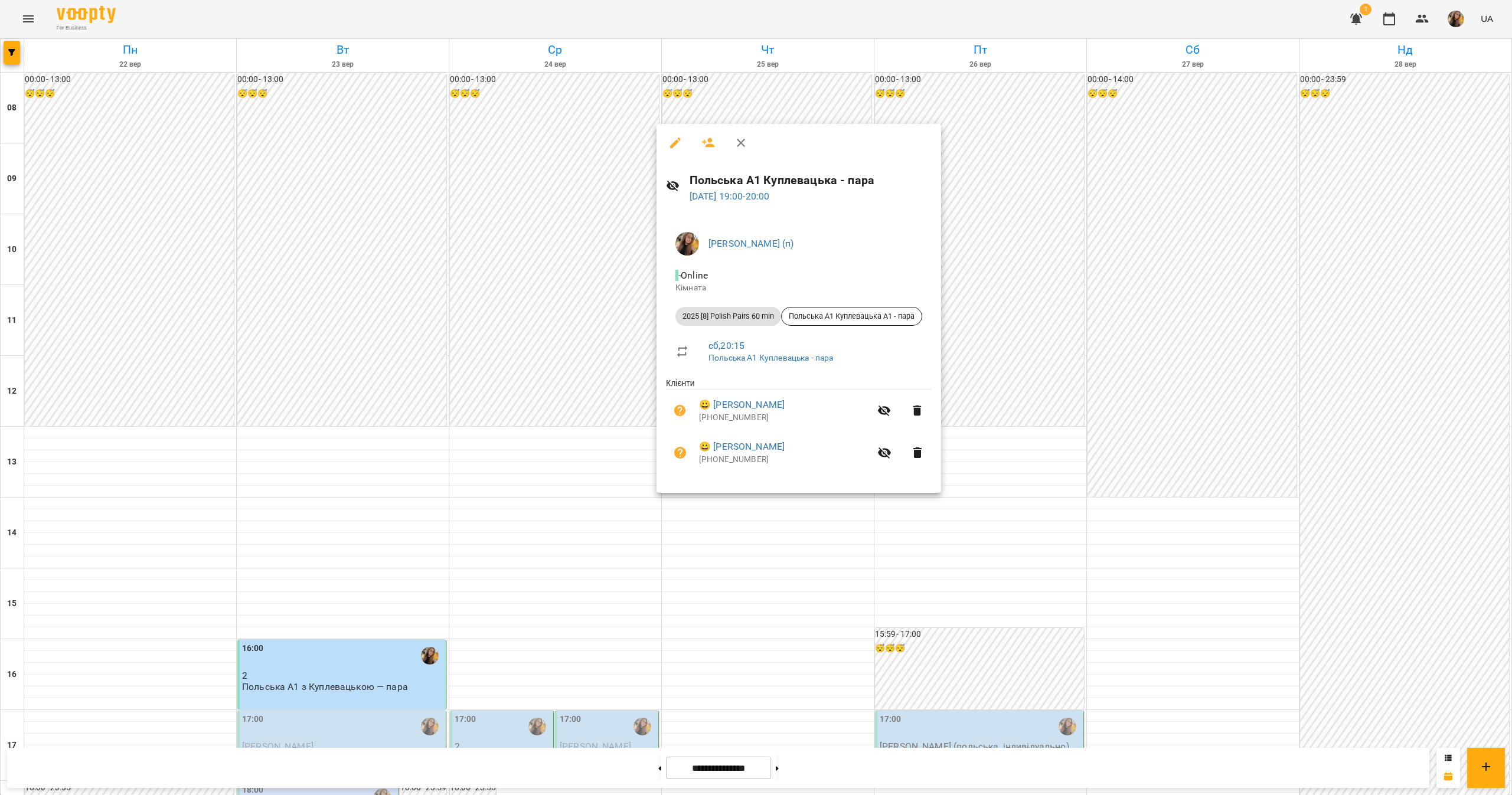
click at [771, 602] on div at bounding box center [756, 398] width 1512 height 795
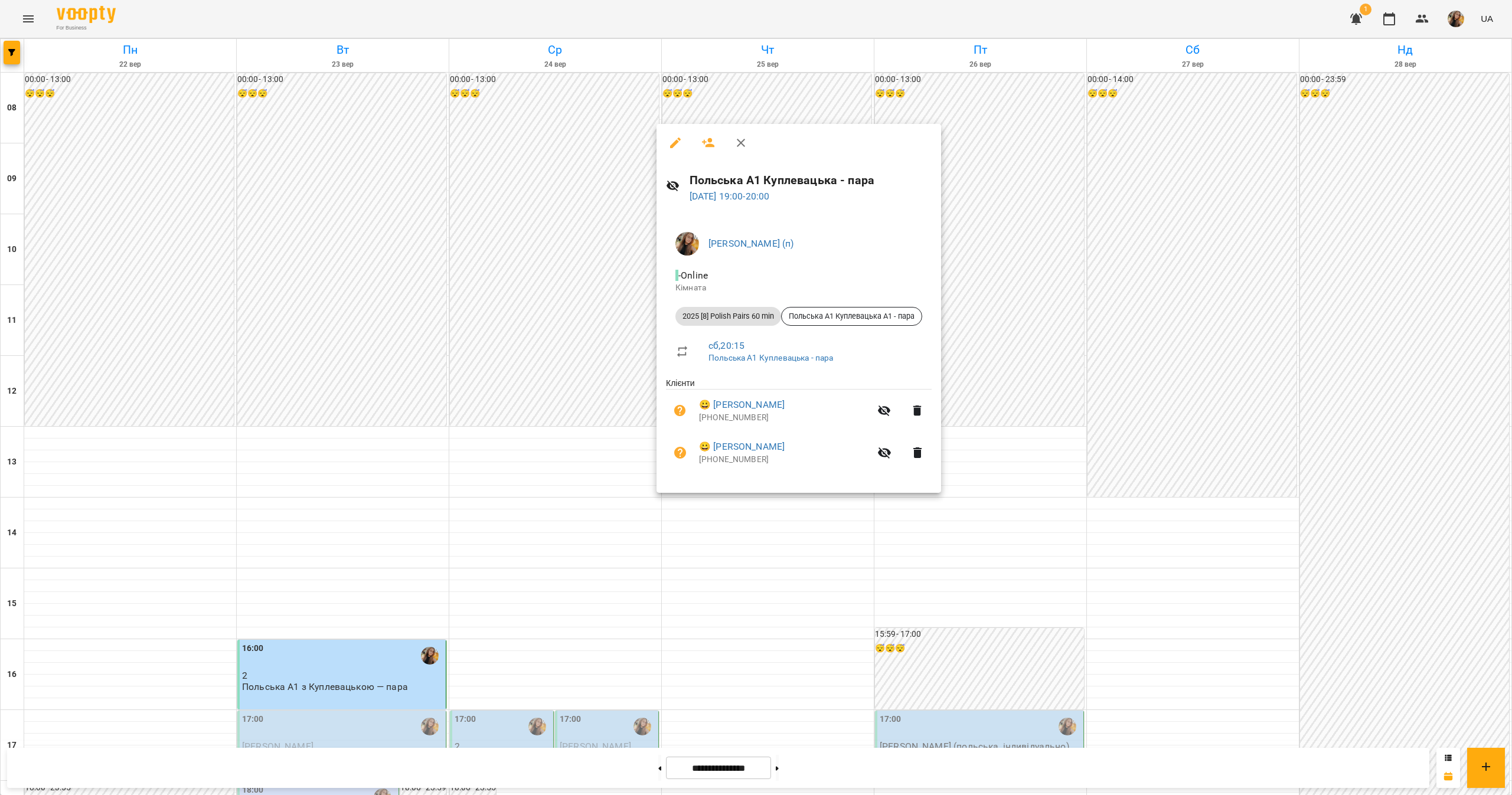
click at [791, 649] on div at bounding box center [756, 398] width 1512 height 795
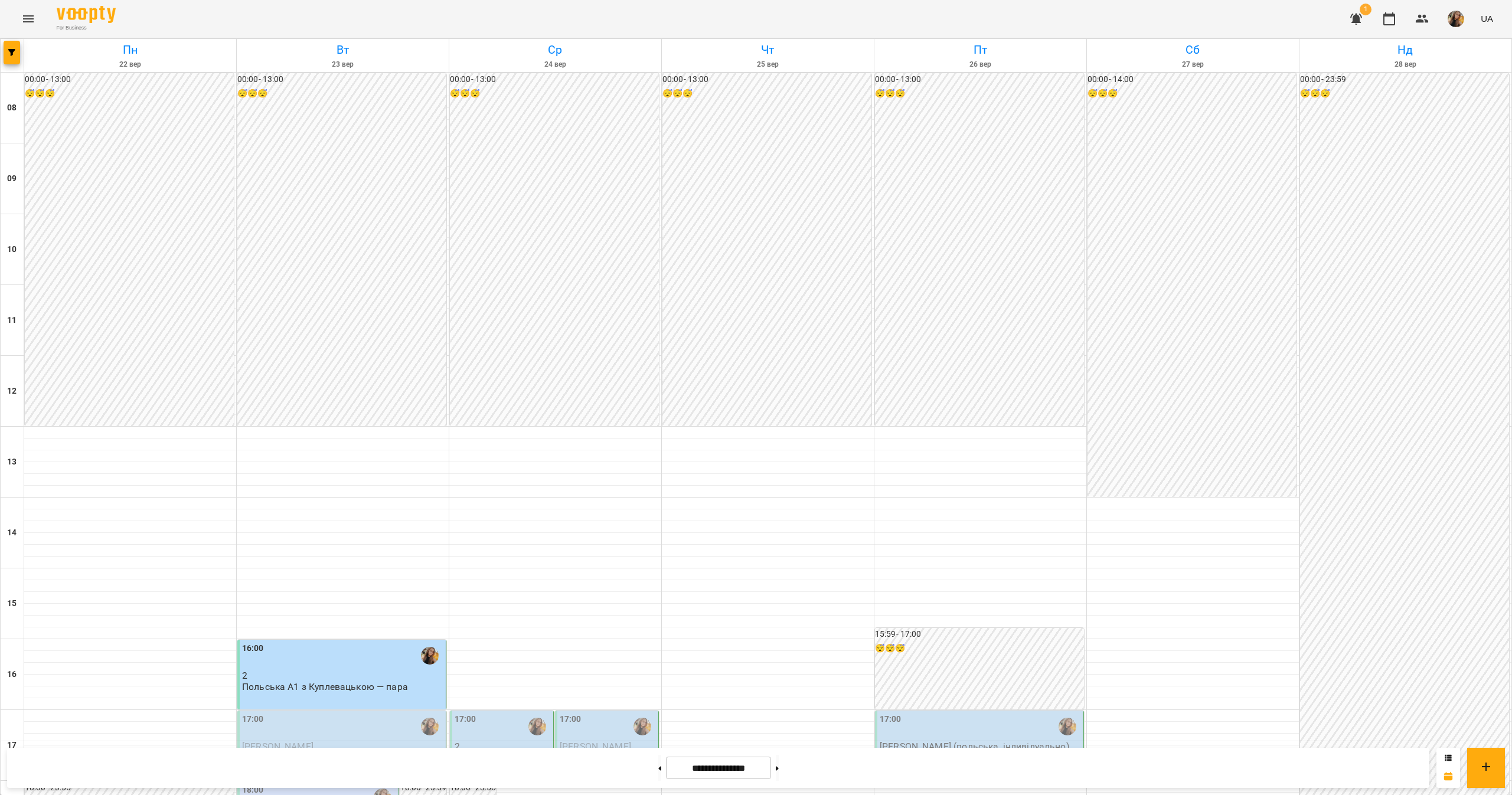
click at [963, 741] on p "[PERSON_NAME] (польська, індивідуально)" at bounding box center [973, 746] width 189 height 10
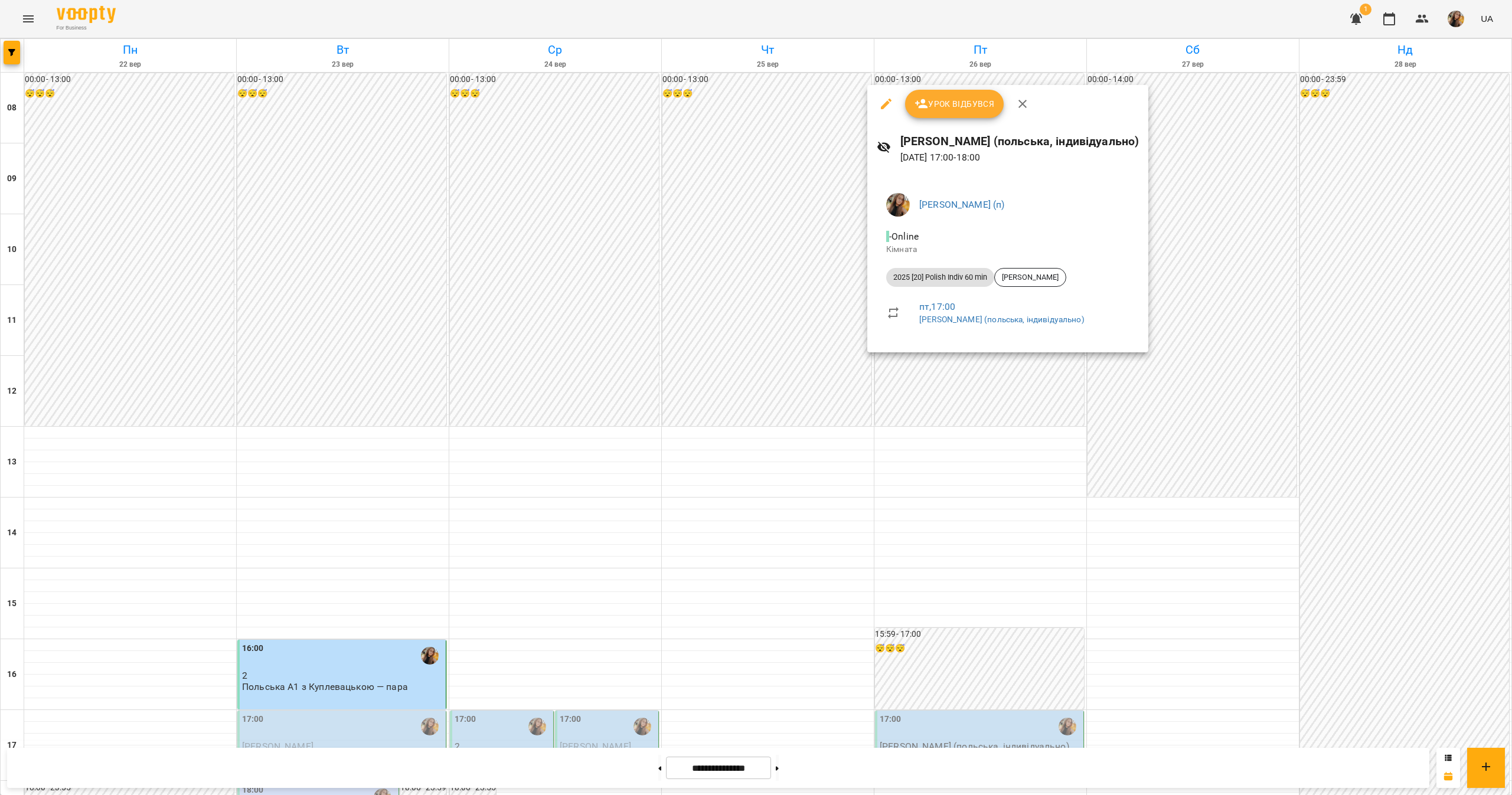
click at [1369, 481] on div at bounding box center [756, 398] width 1512 height 795
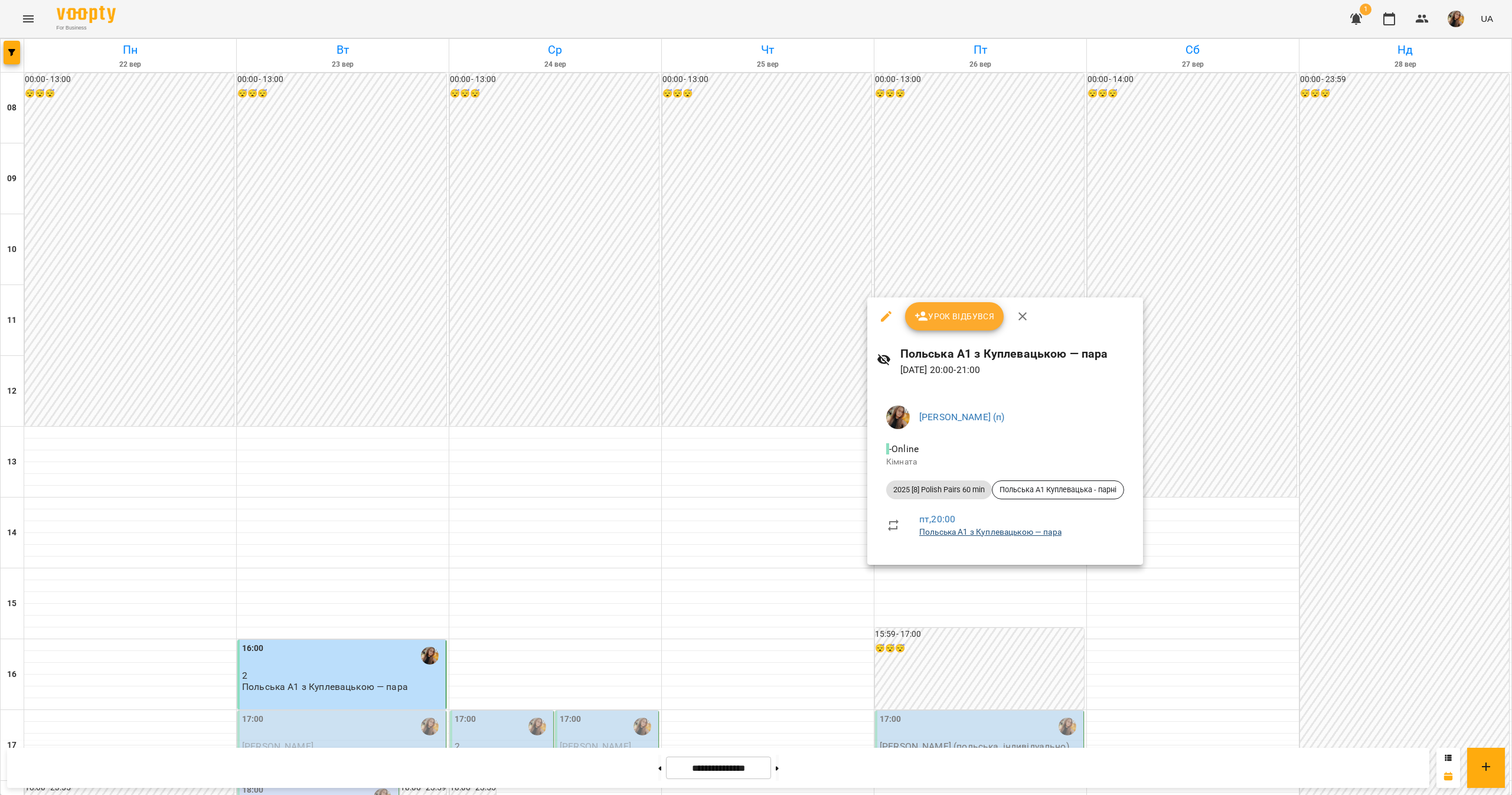
click at [951, 531] on link "Польська А1 з Куплевацькою — пара" at bounding box center [990, 532] width 143 height 10
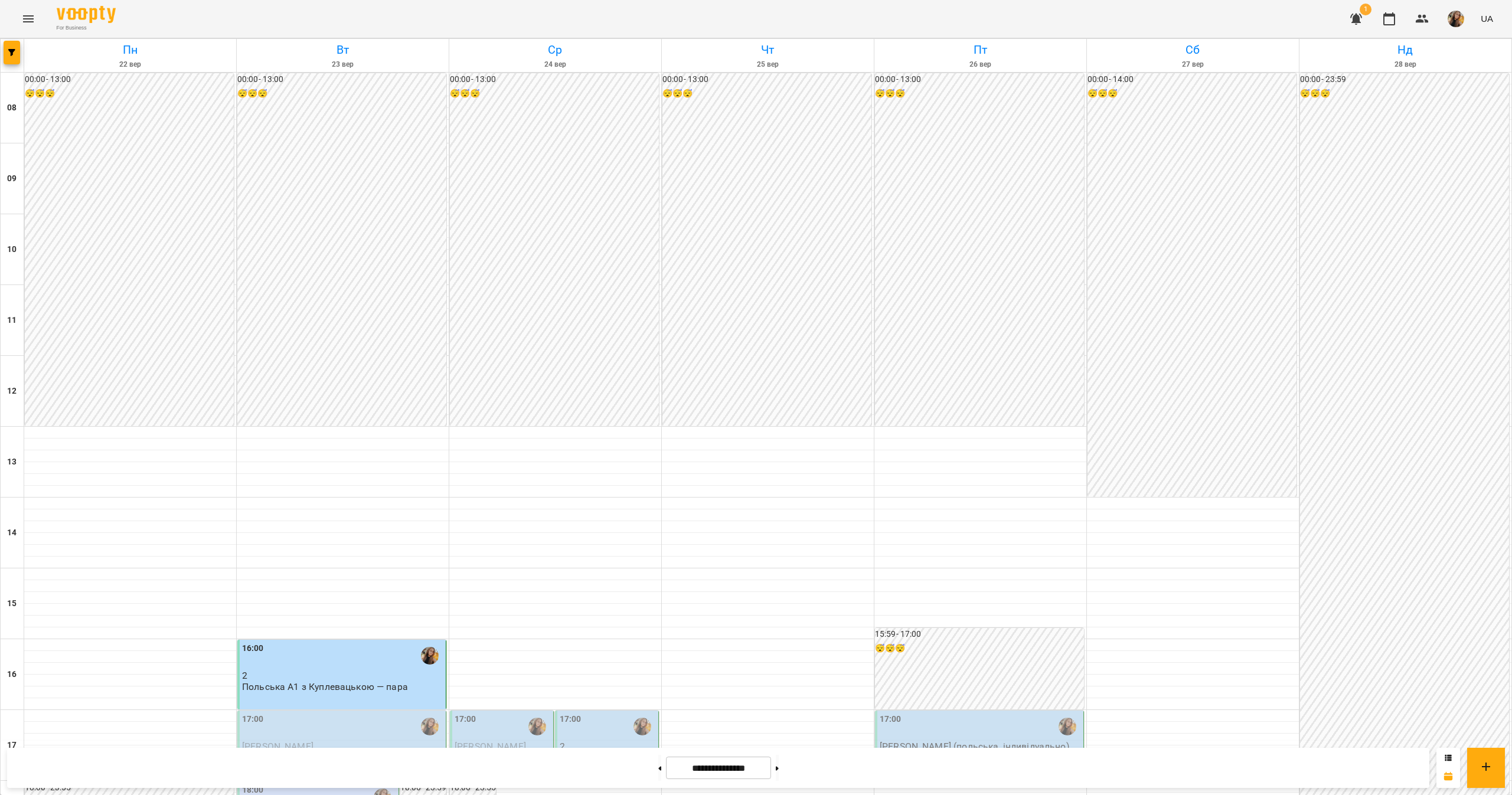
scroll to position [393, 0]
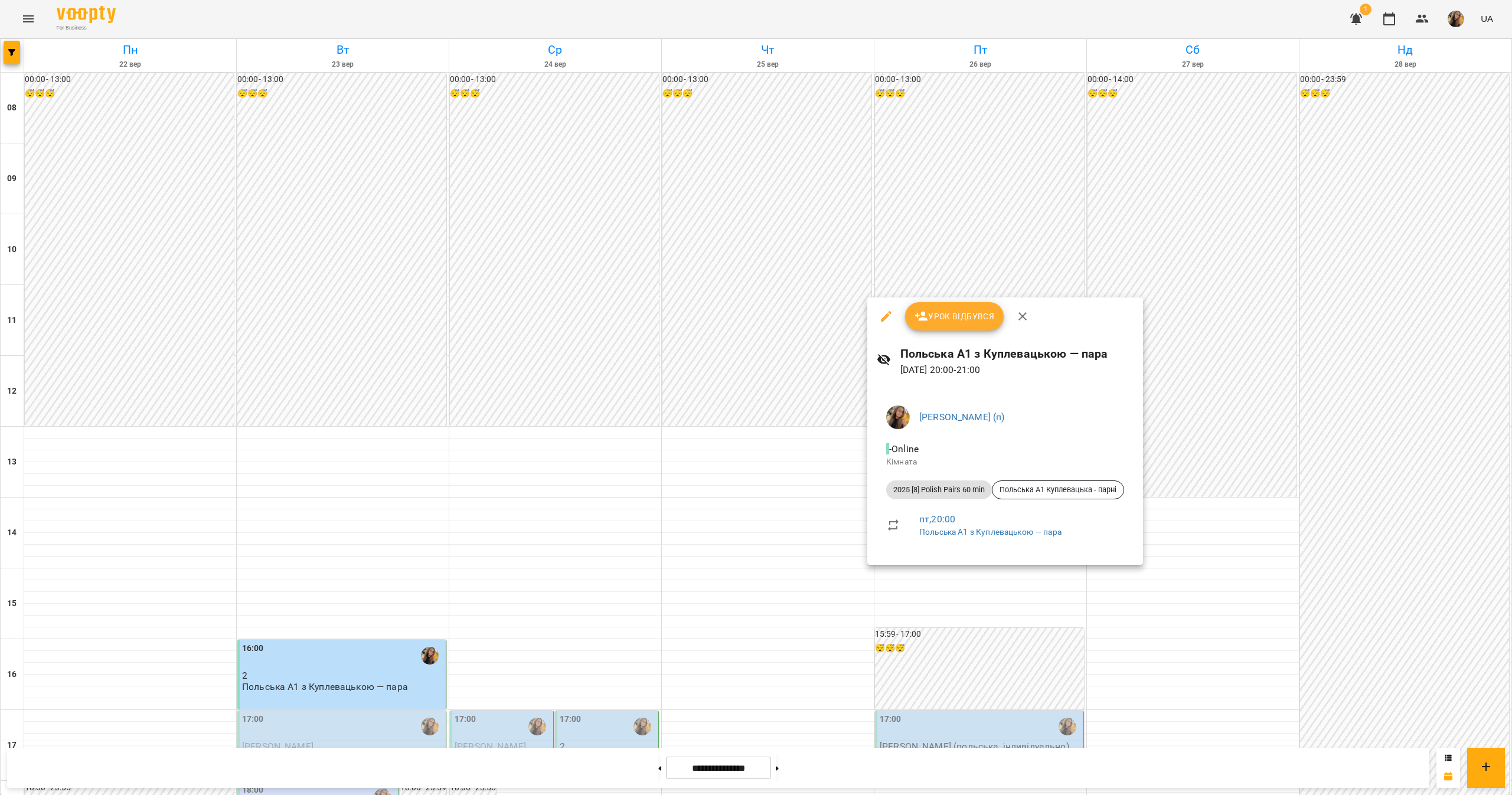
click at [1405, 583] on div at bounding box center [756, 398] width 1512 height 795
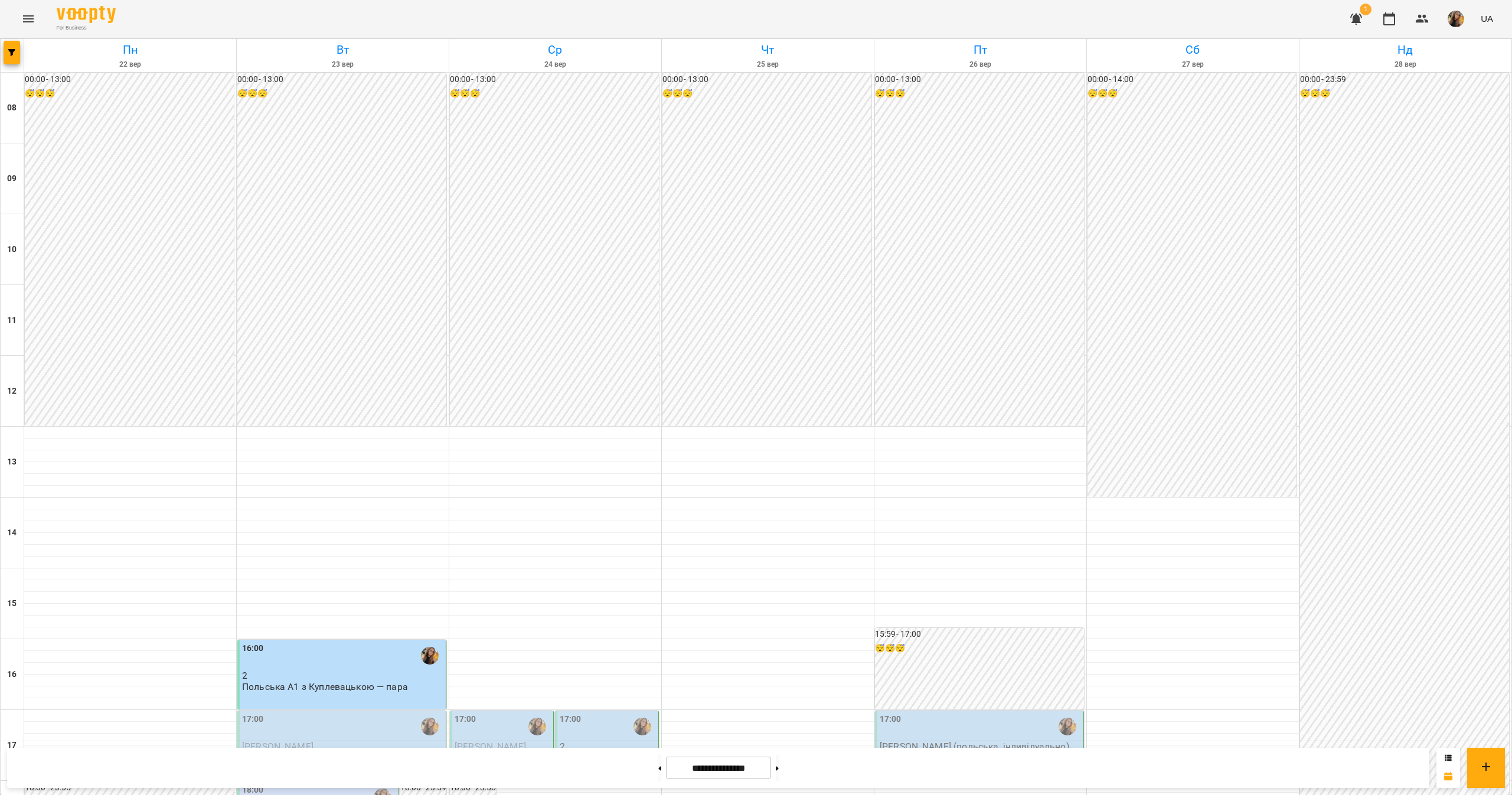
click at [310, 740] on span "[PERSON_NAME]" at bounding box center [278, 746] width 71 height 11
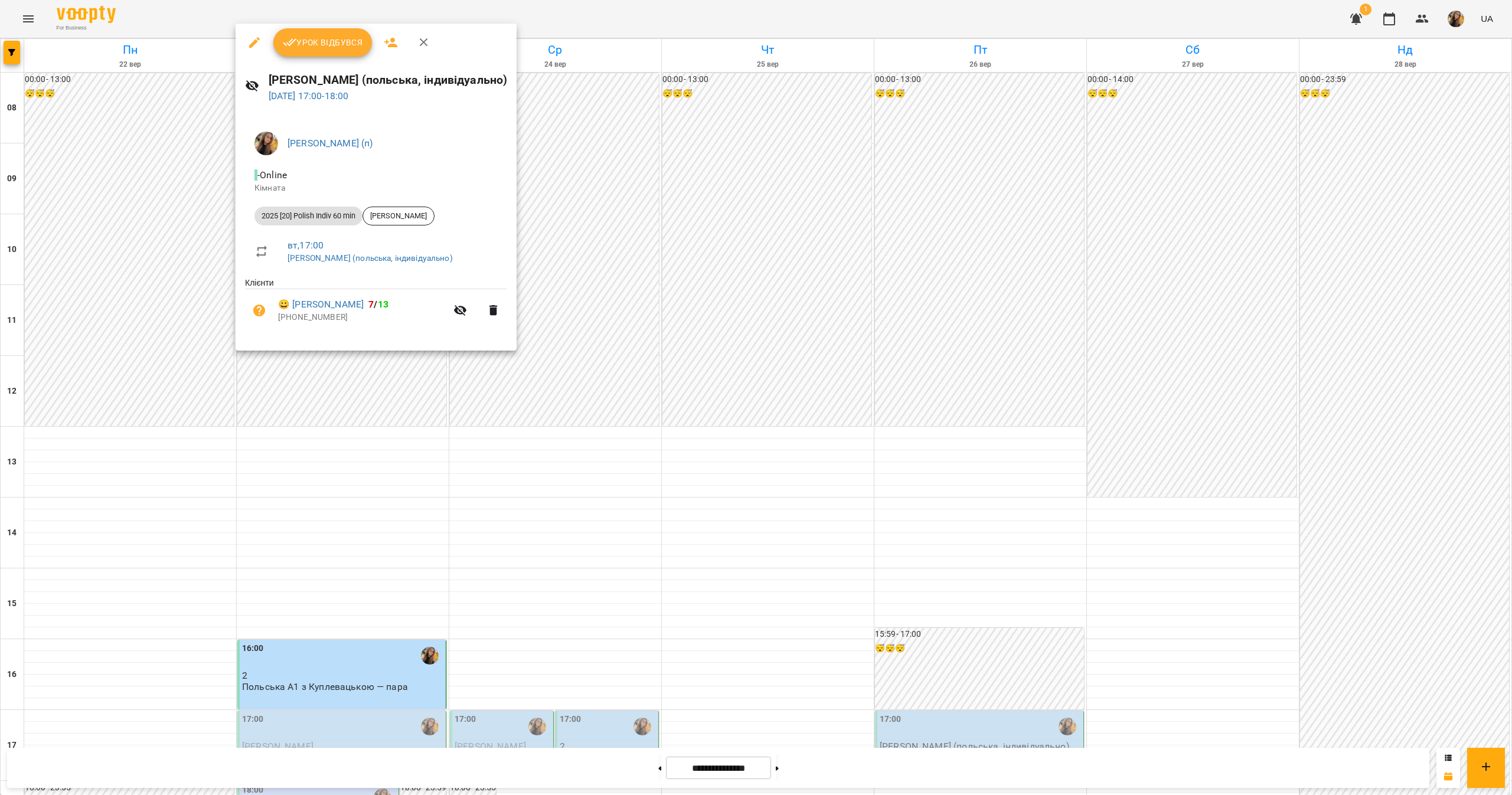
click at [462, 453] on div at bounding box center [756, 398] width 1512 height 795
